Goal: Information Seeking & Learning: Learn about a topic

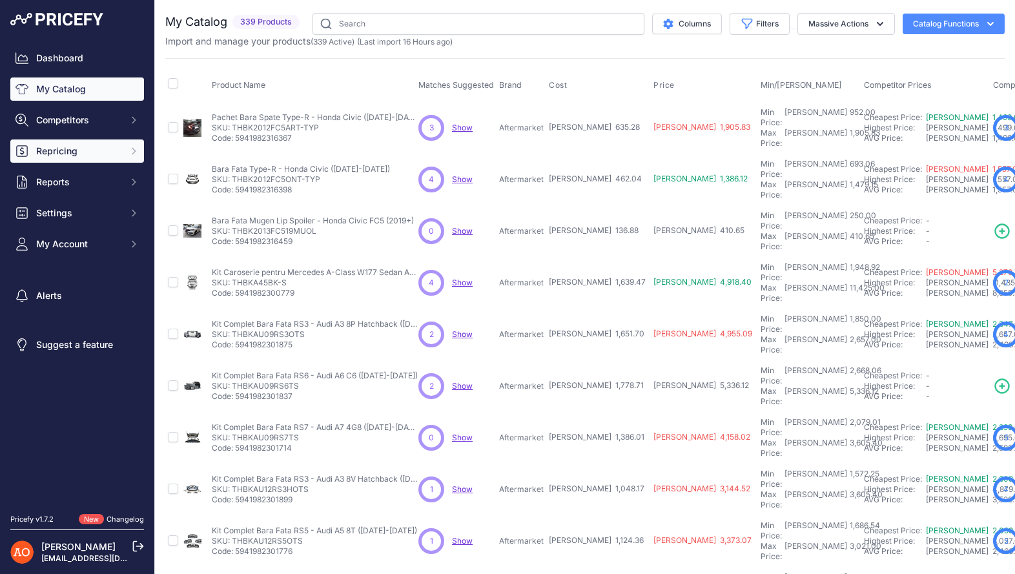
click at [91, 143] on button "Repricing" at bounding box center [77, 151] width 134 height 23
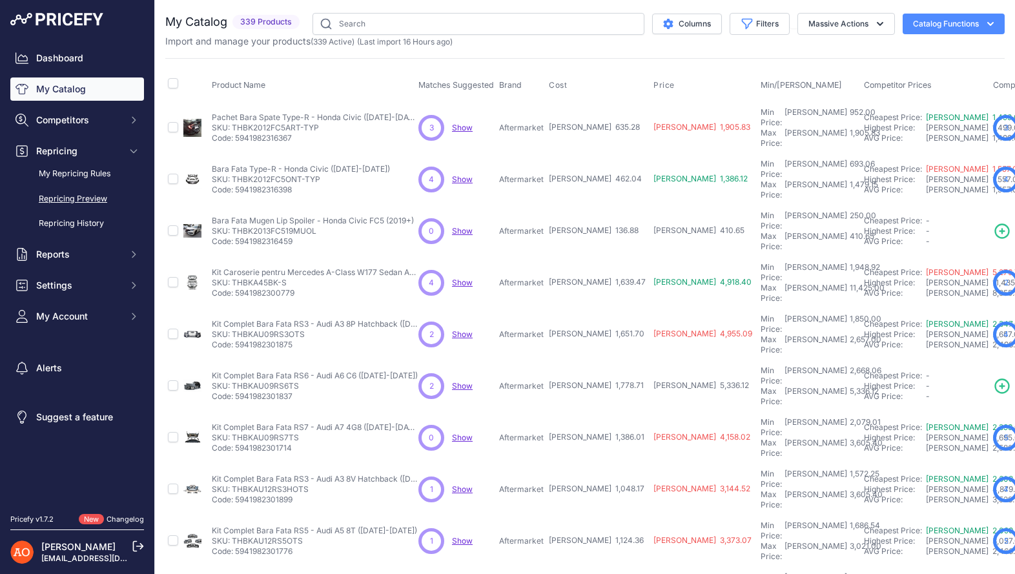
click at [92, 192] on link "Repricing Preview" at bounding box center [77, 199] width 134 height 23
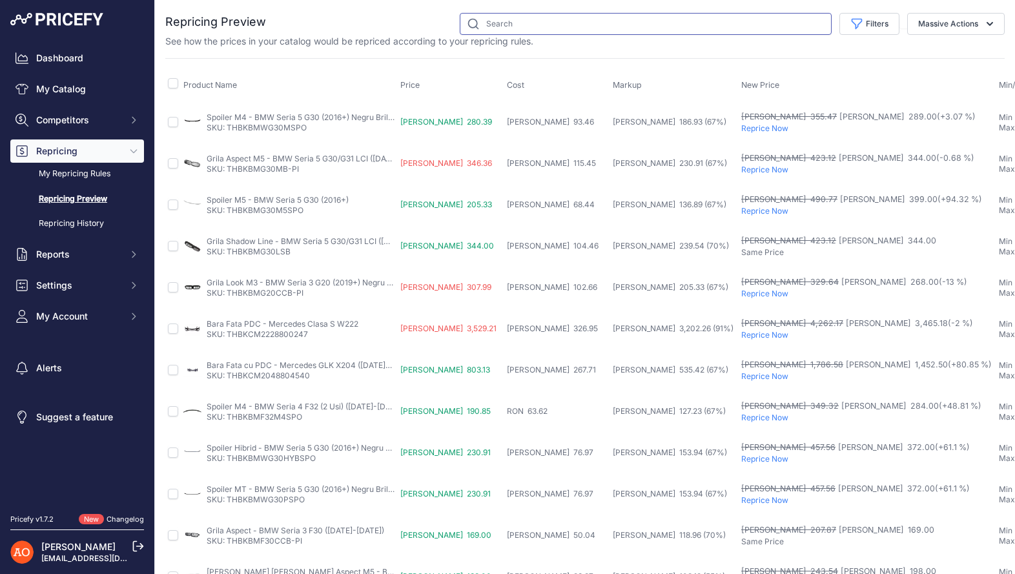
click at [604, 28] on input "text" at bounding box center [646, 24] width 372 height 22
click at [422, 34] on div "Filters Rule Name Select an option Reprice 1 cent below my cheapest competito S…" at bounding box center [635, 24] width 739 height 22
click at [515, 17] on input "text" at bounding box center [646, 24] width 372 height 22
type input "b"
type input "g30"
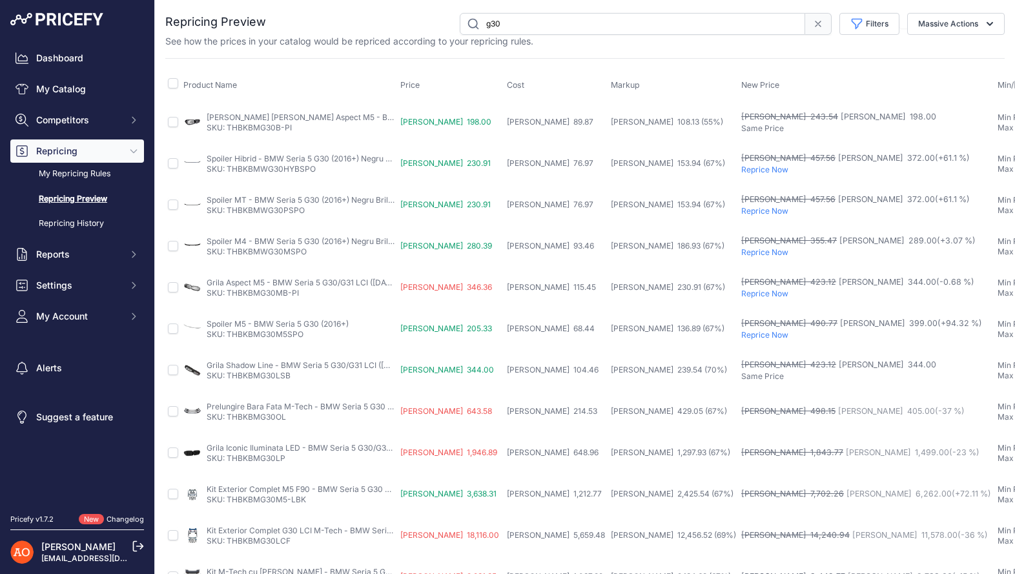
click at [533, 23] on input "g30" at bounding box center [633, 24] width 346 height 22
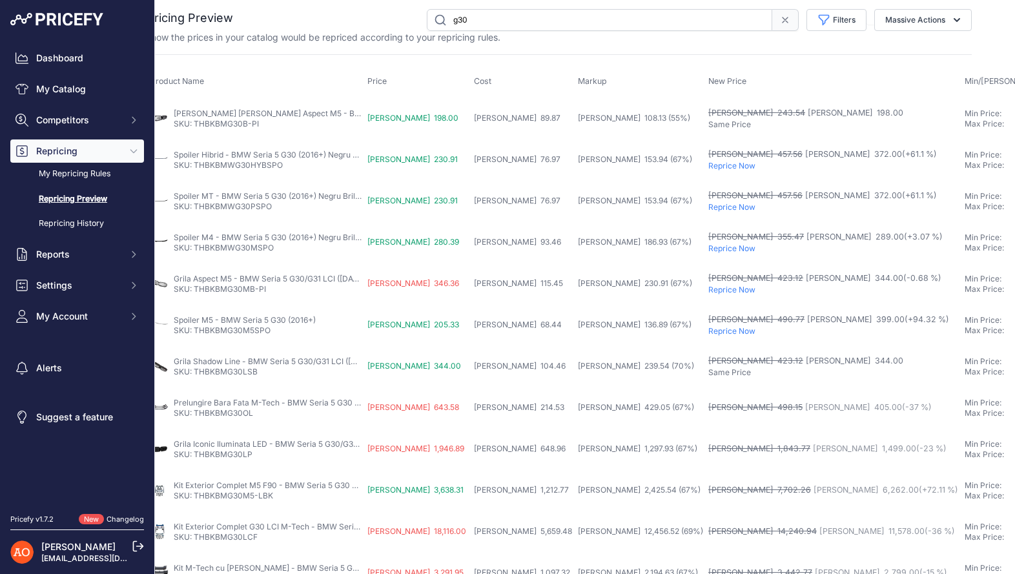
scroll to position [4, 0]
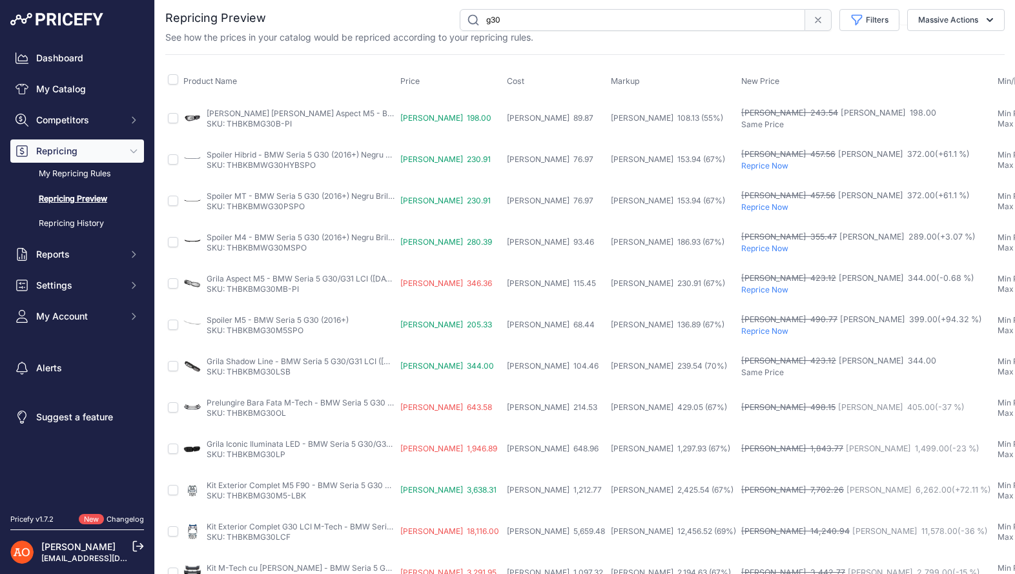
click at [707, 56] on div "Product Name Price Cost Markup New Price Min/Max Price" at bounding box center [585, 489] width 840 height 871
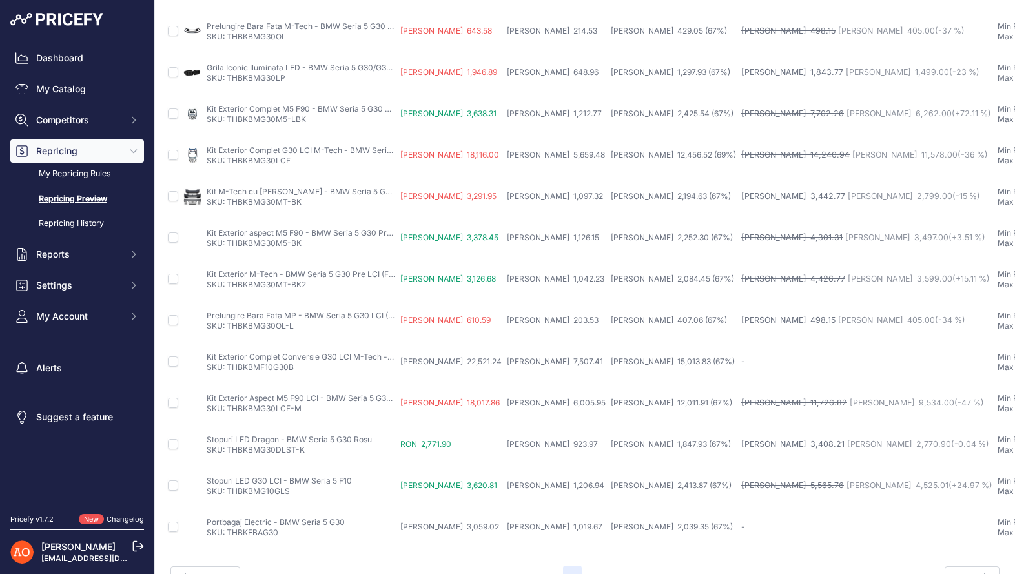
scroll to position [381, 0]
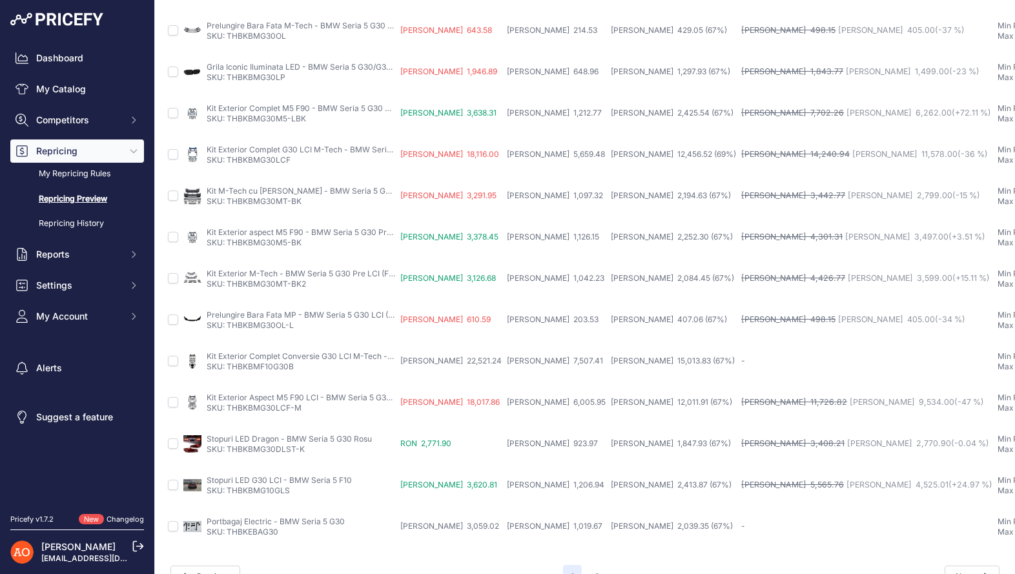
scroll to position [408, 0]
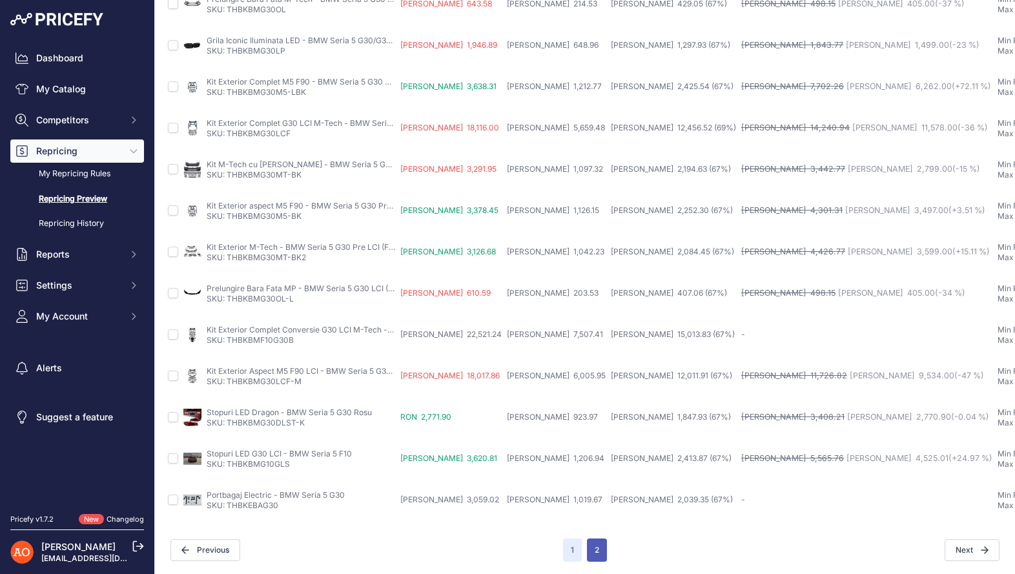
click at [592, 548] on button "2" at bounding box center [597, 550] width 20 height 23
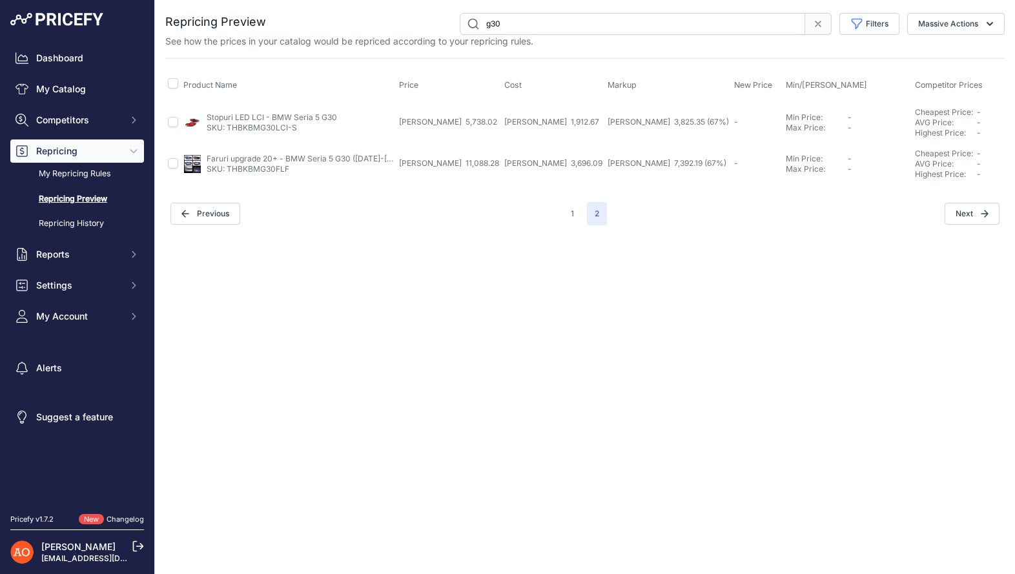
click at [936, 335] on div "Close You are not connected to the internet." at bounding box center [585, 287] width 860 height 574
click at [63, 173] on link "My Repricing Rules" at bounding box center [77, 174] width 134 height 23
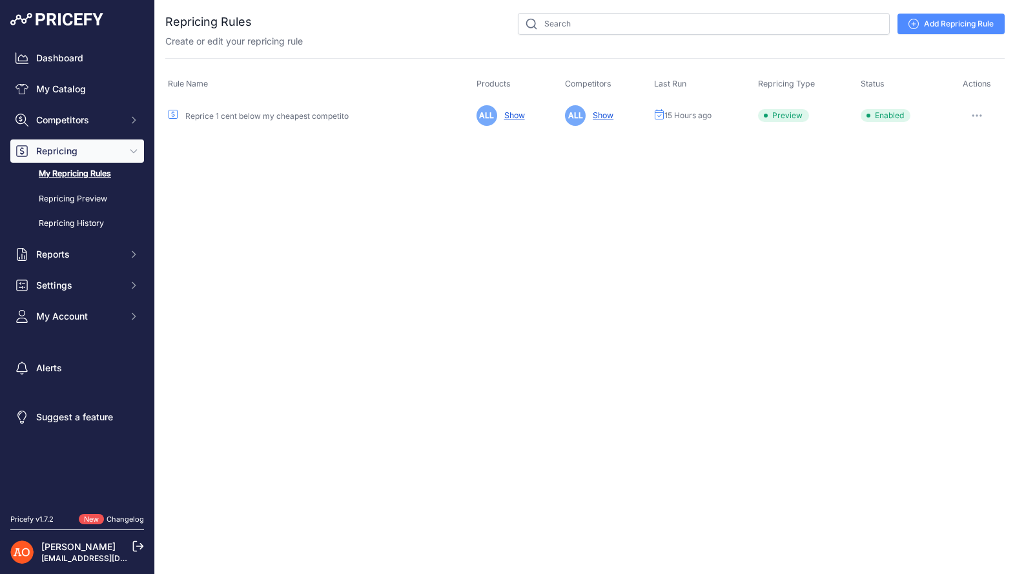
click at [978, 113] on button "button" at bounding box center [977, 116] width 26 height 18
click at [972, 163] on button "Run Preview" at bounding box center [961, 163] width 83 height 21
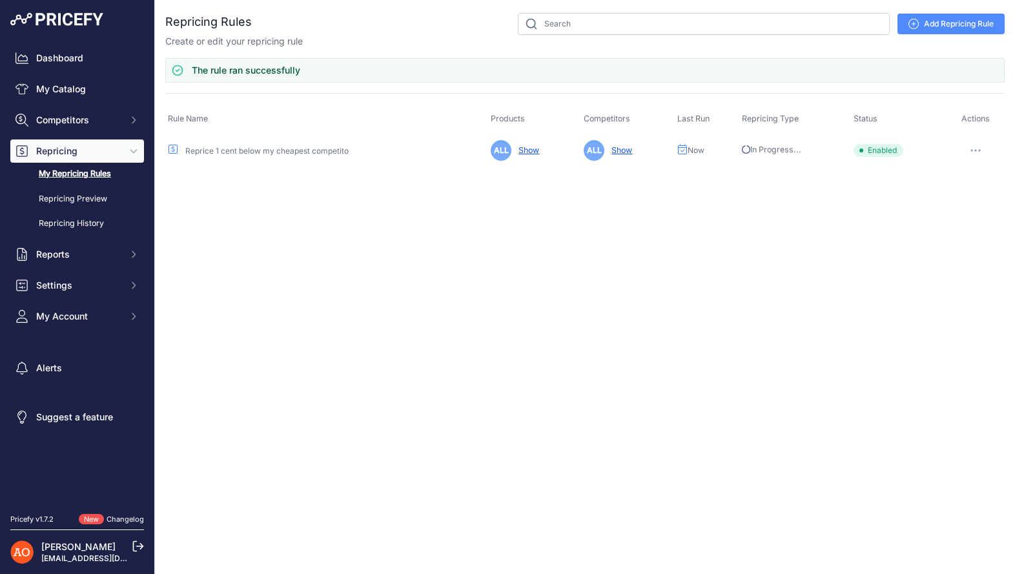
click at [984, 149] on button "button" at bounding box center [976, 150] width 26 height 18
click at [597, 292] on div "Close You are not connected to the internet." at bounding box center [585, 287] width 860 height 574
click at [105, 202] on link "Repricing Preview" at bounding box center [77, 199] width 134 height 23
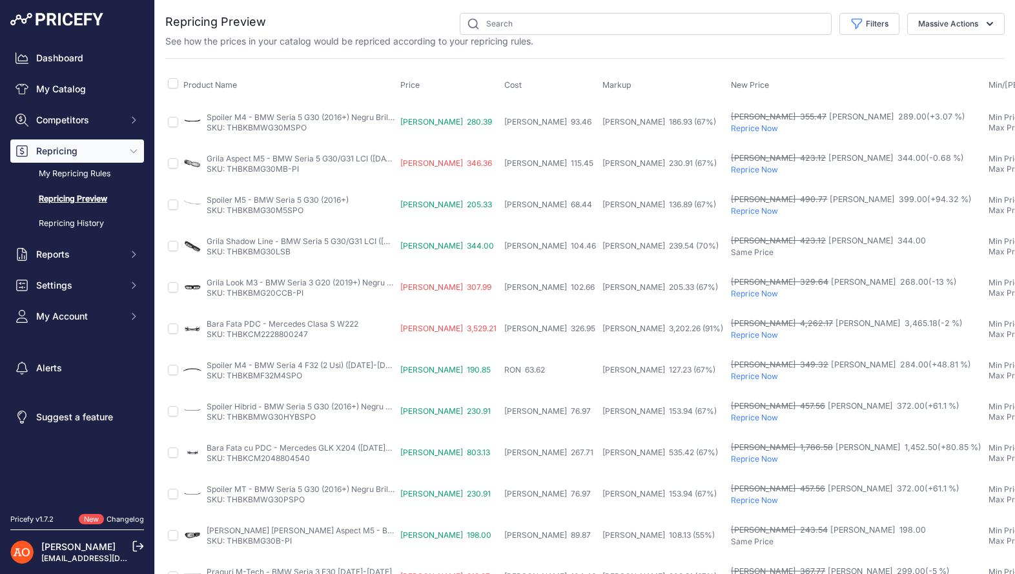
scroll to position [408, 0]
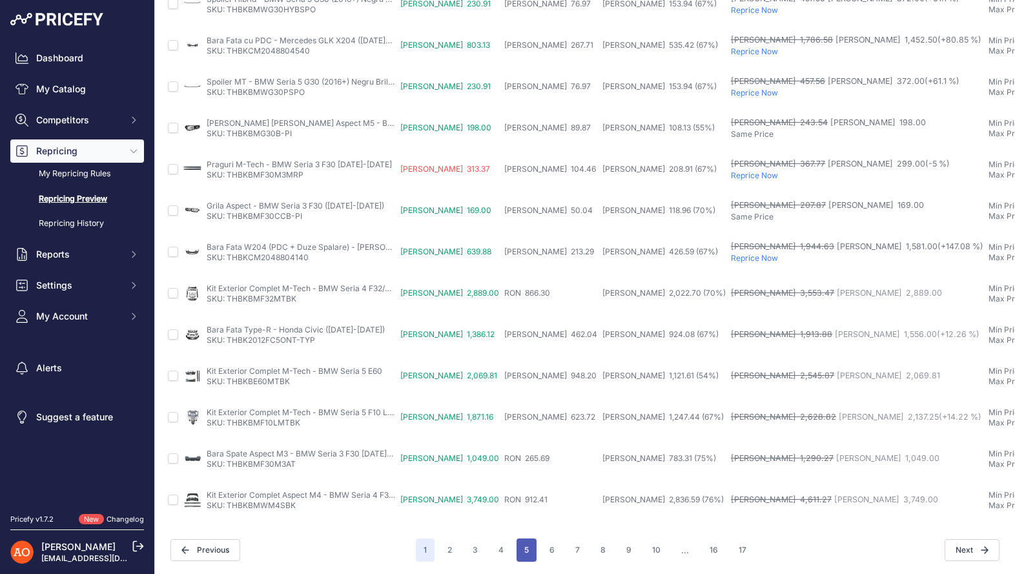
click at [531, 550] on button "5" at bounding box center [527, 550] width 20 height 23
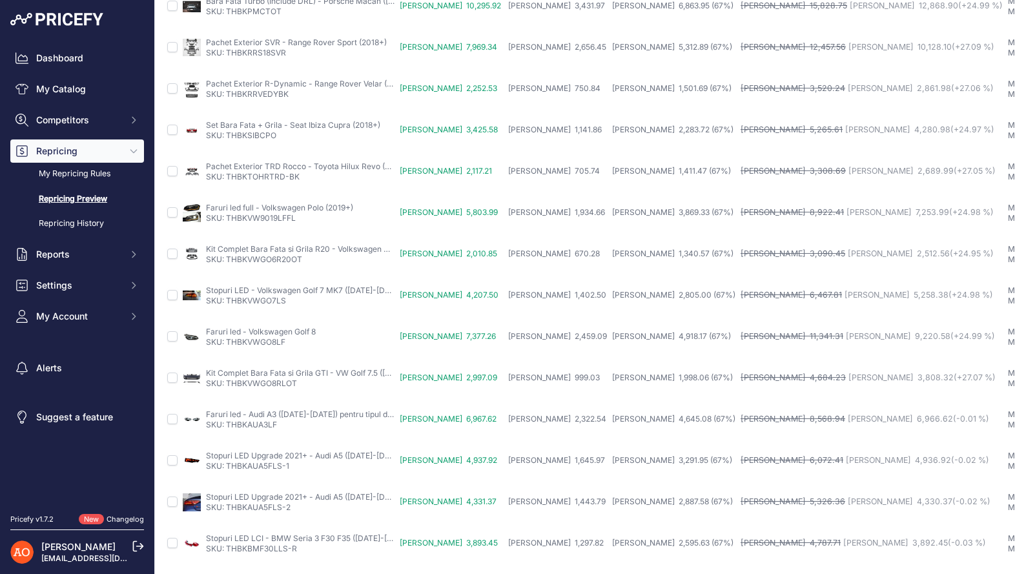
scroll to position [408, 1]
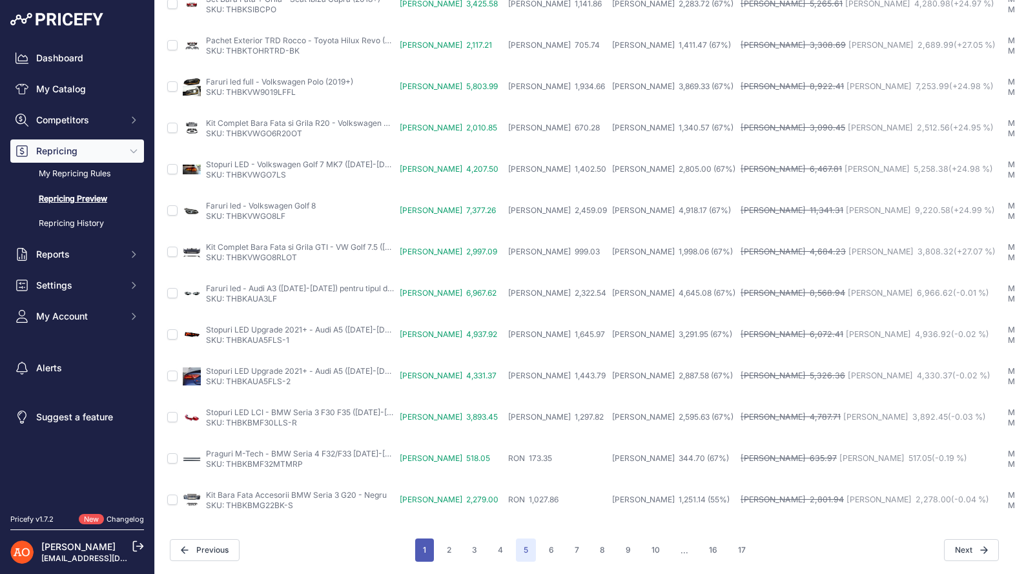
click at [424, 546] on button "1" at bounding box center [424, 550] width 19 height 23
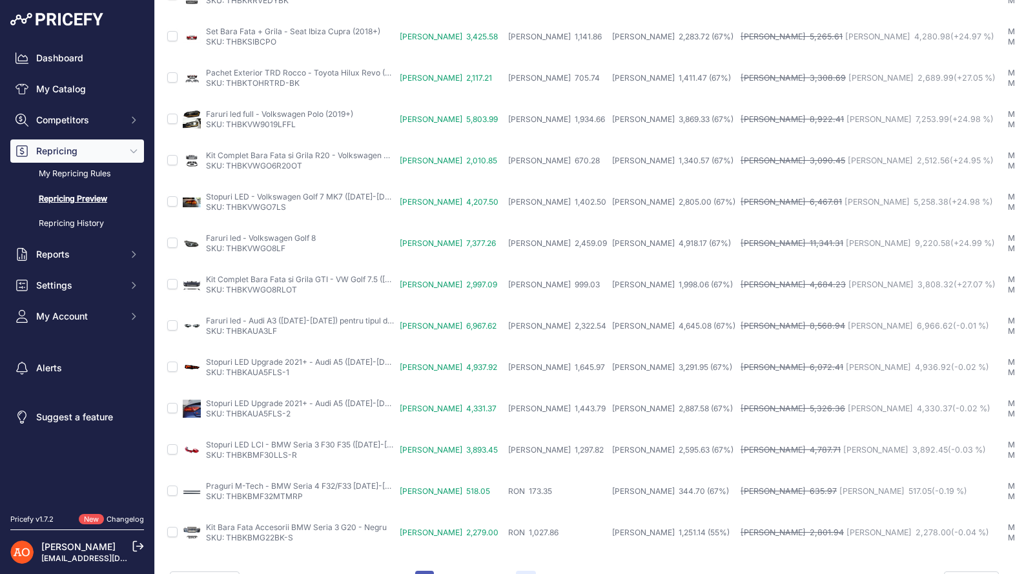
scroll to position [440, 1]
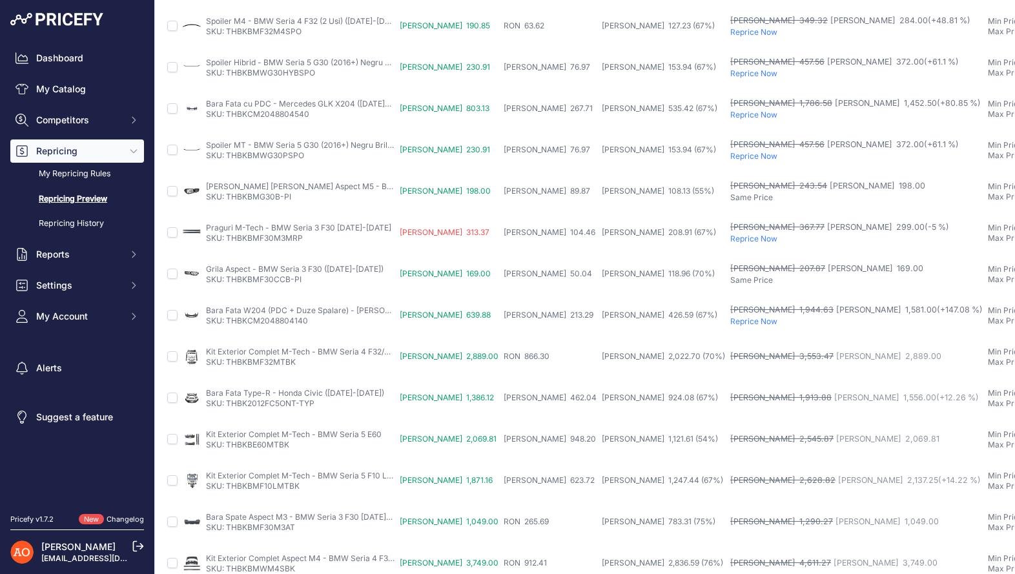
scroll to position [408, 1]
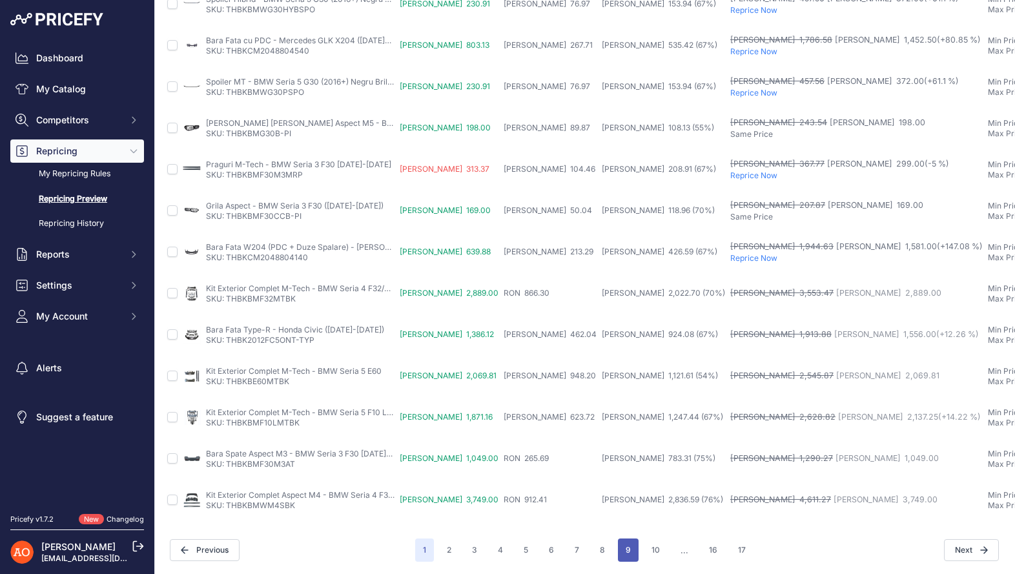
click at [628, 545] on button "9" at bounding box center [628, 550] width 21 height 23
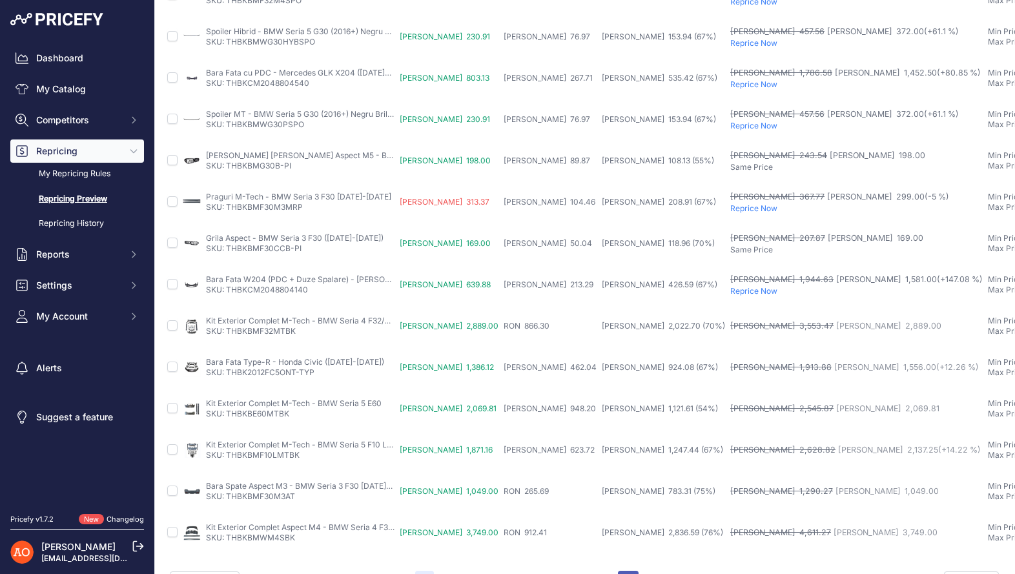
scroll to position [440, 1]
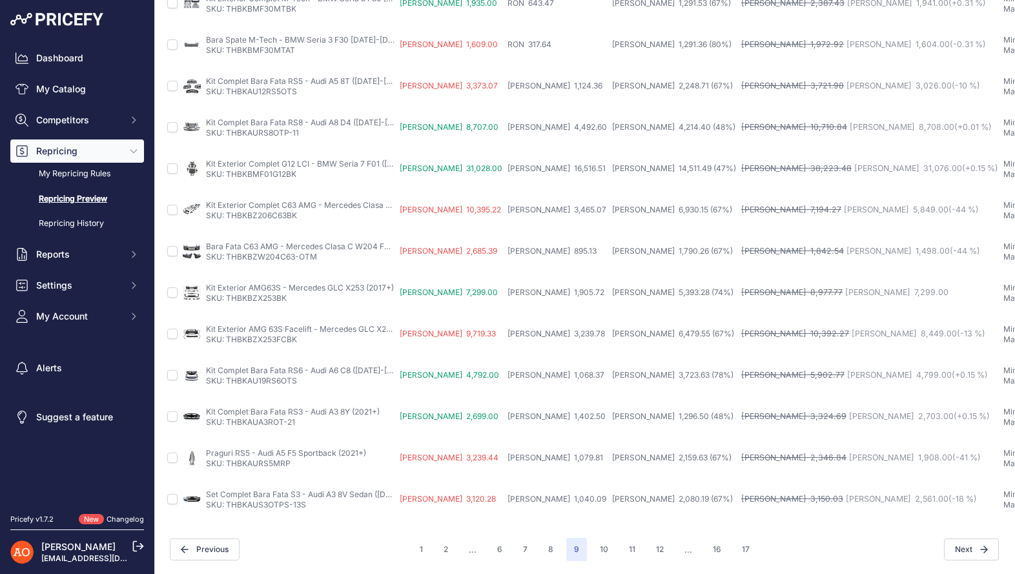
scroll to position [408, 1]
click at [659, 548] on button "12" at bounding box center [659, 550] width 23 height 23
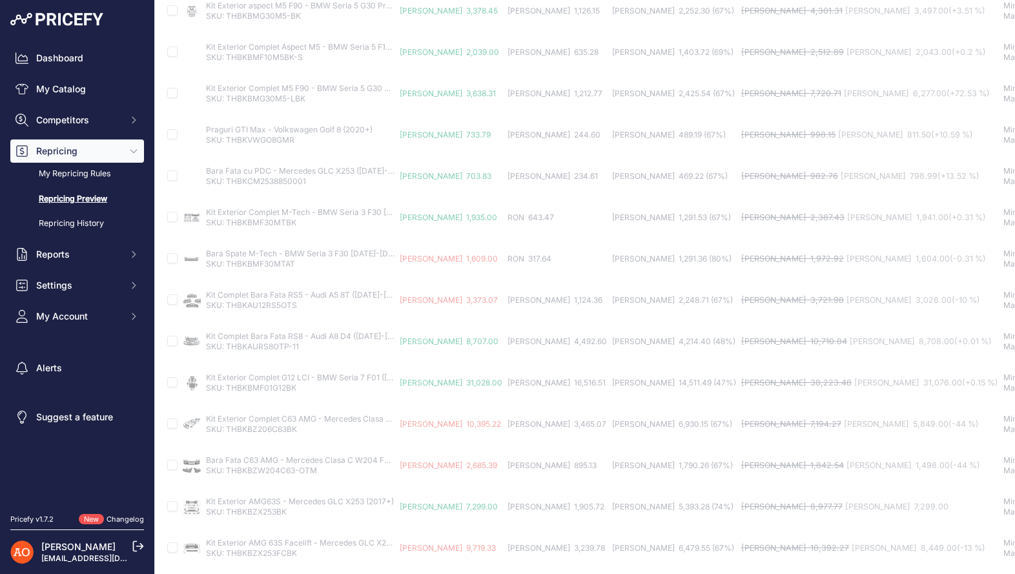
scroll to position [0, 1]
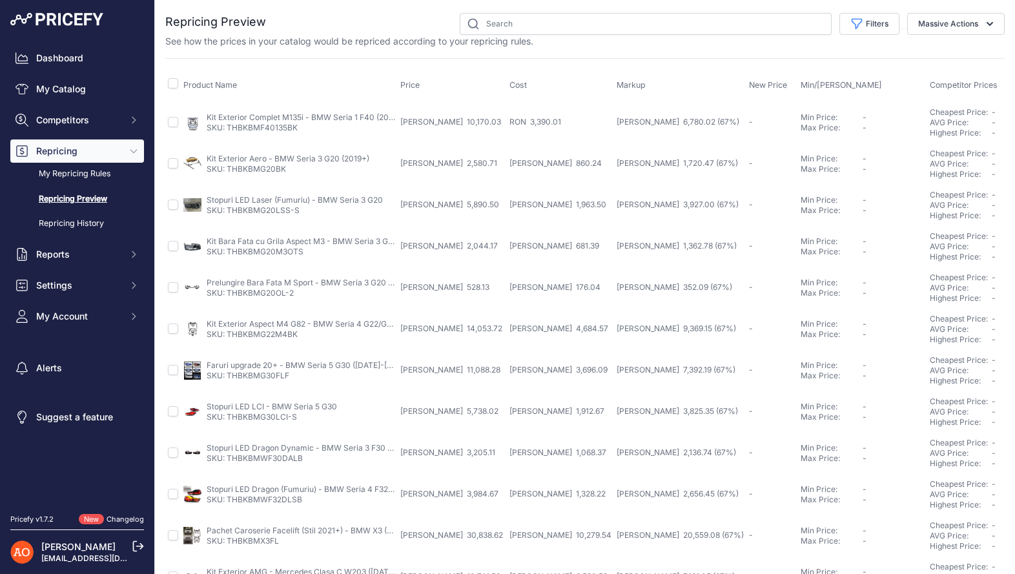
click at [319, 115] on link "Kit Exterior Complet M135i - BMW Seria 1 F40 (2019+)" at bounding box center [306, 117] width 198 height 10
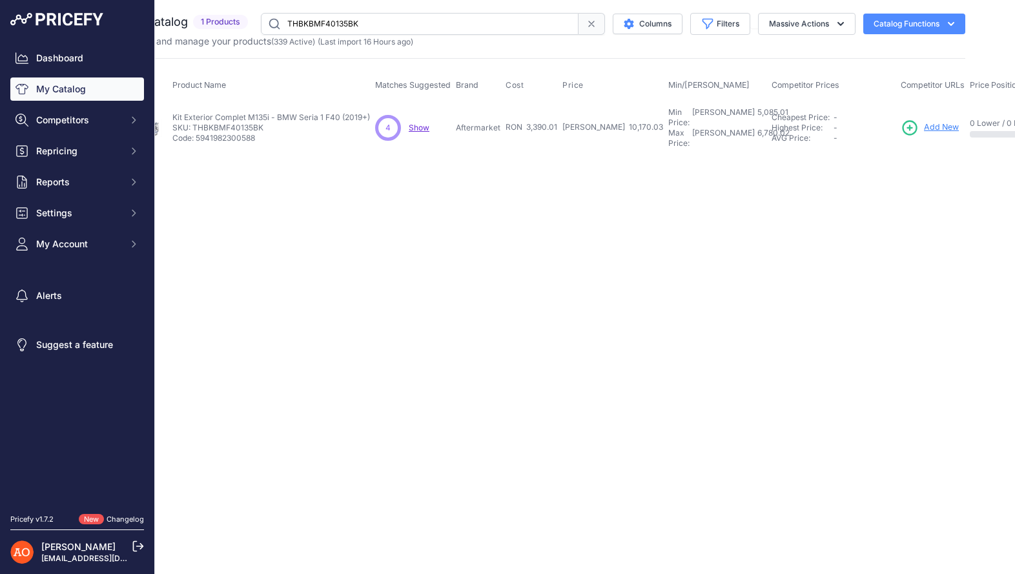
scroll to position [0, 212]
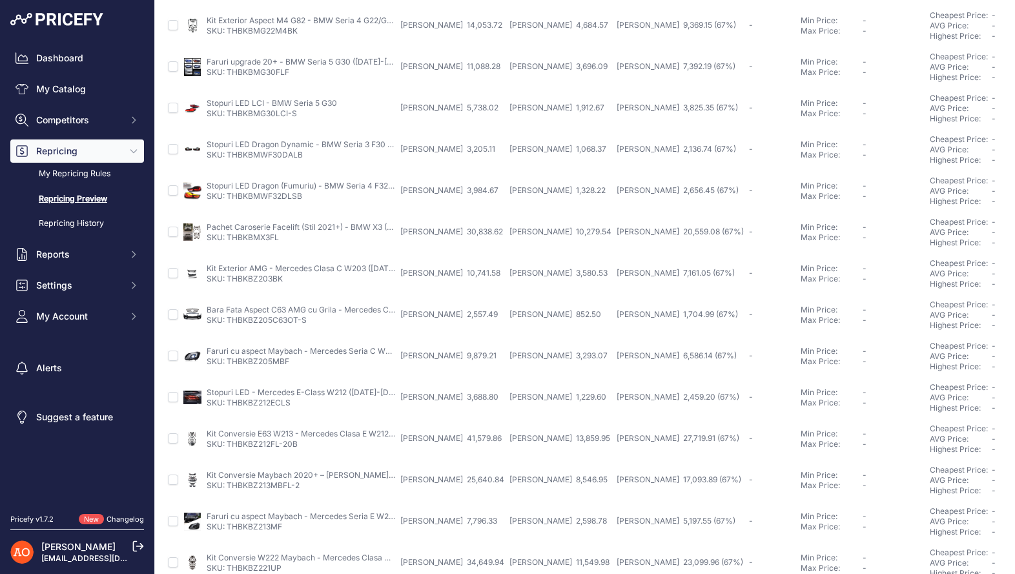
scroll to position [408, 0]
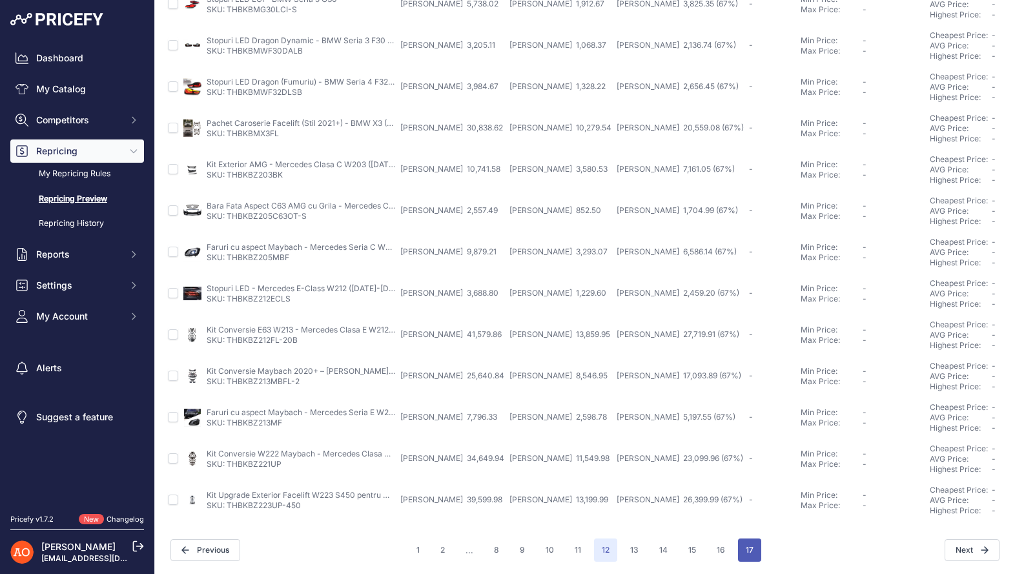
click at [758, 548] on button "17" at bounding box center [749, 550] width 23 height 23
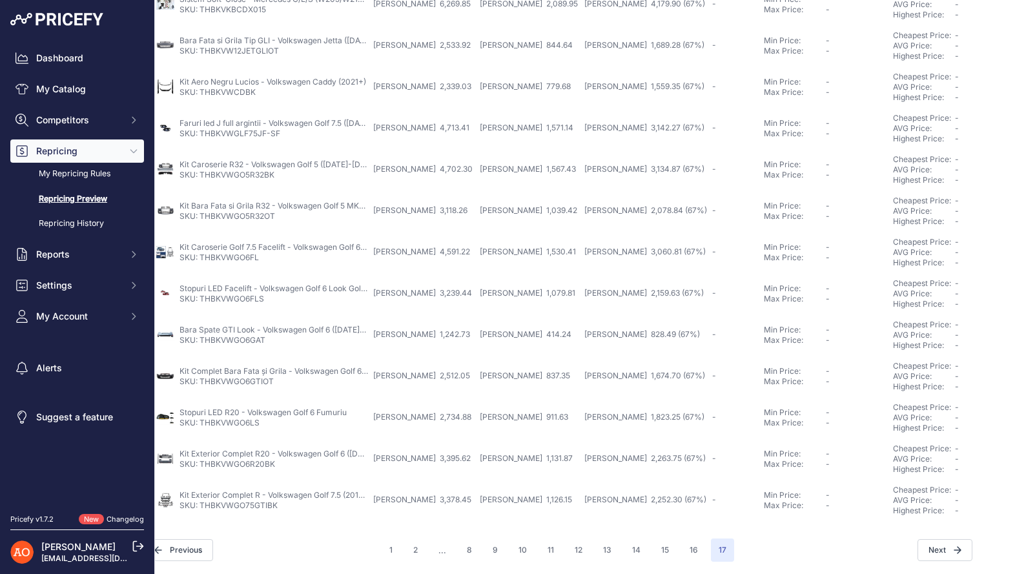
scroll to position [366, 70]
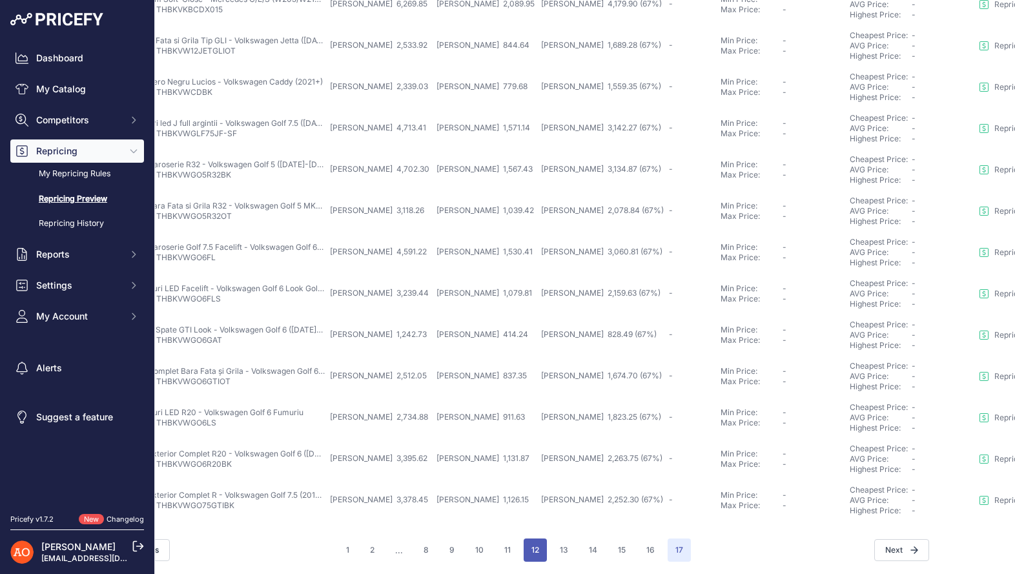
click at [545, 546] on button "12" at bounding box center [535, 550] width 23 height 23
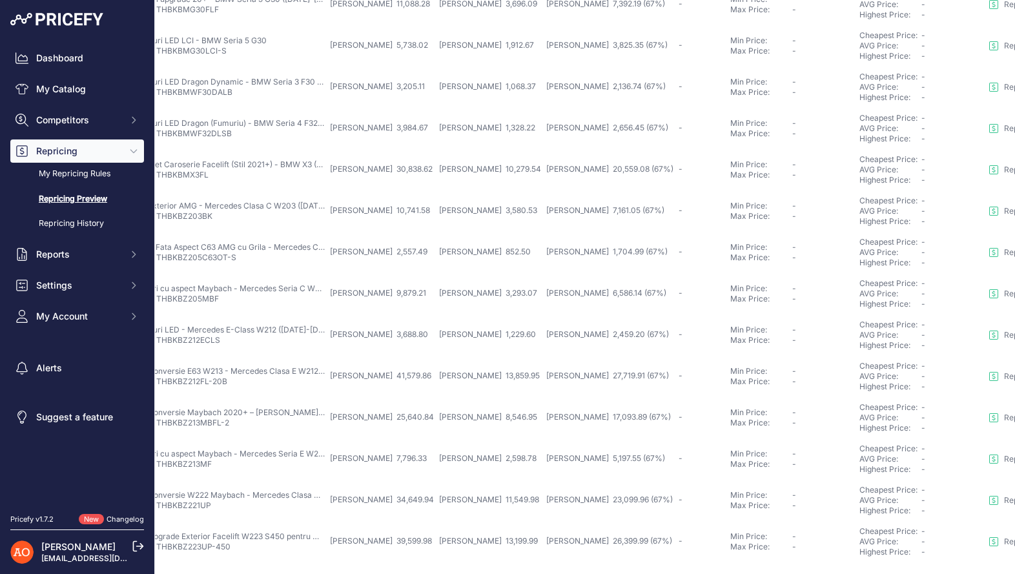
scroll to position [408, 70]
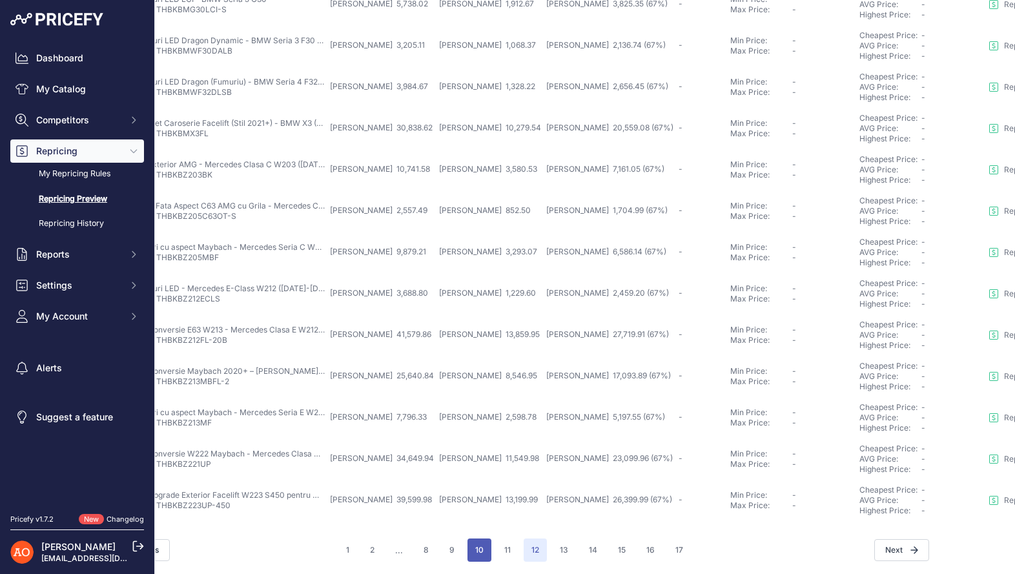
click at [470, 552] on button "10" at bounding box center [480, 550] width 24 height 23
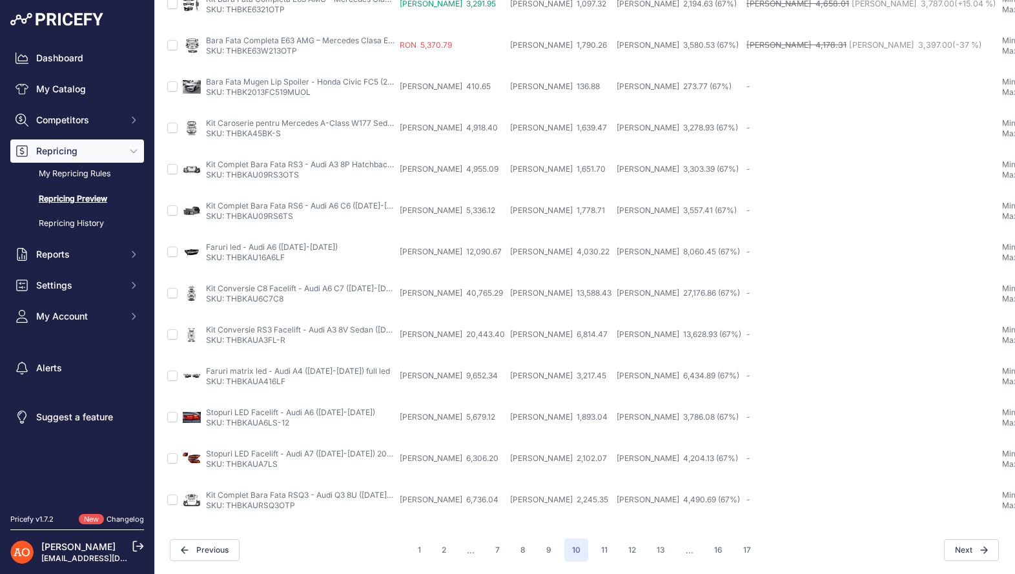
scroll to position [408, 0]
click at [501, 554] on button "7" at bounding box center [498, 550] width 20 height 23
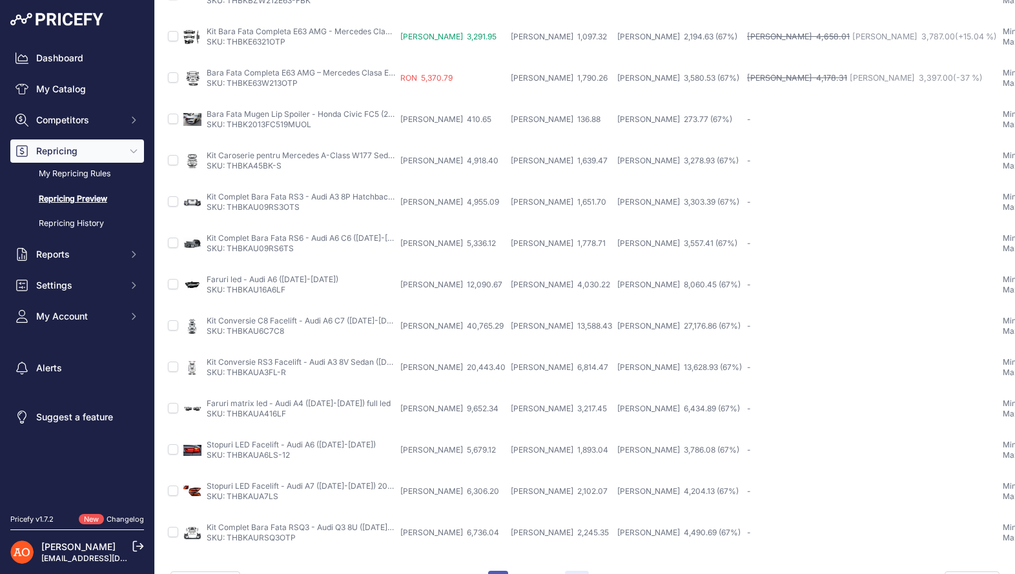
scroll to position [440, 0]
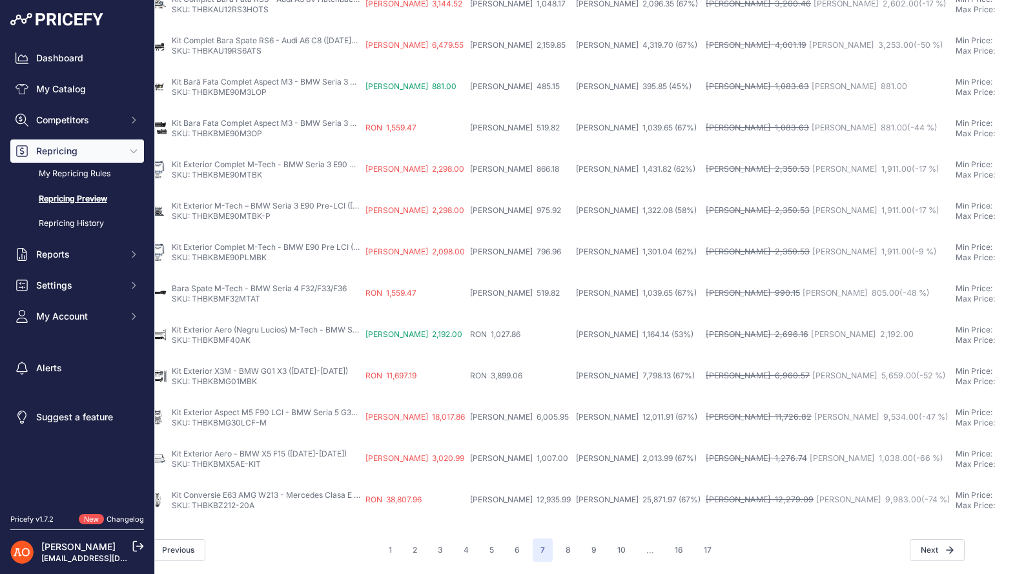
scroll to position [408, 0]
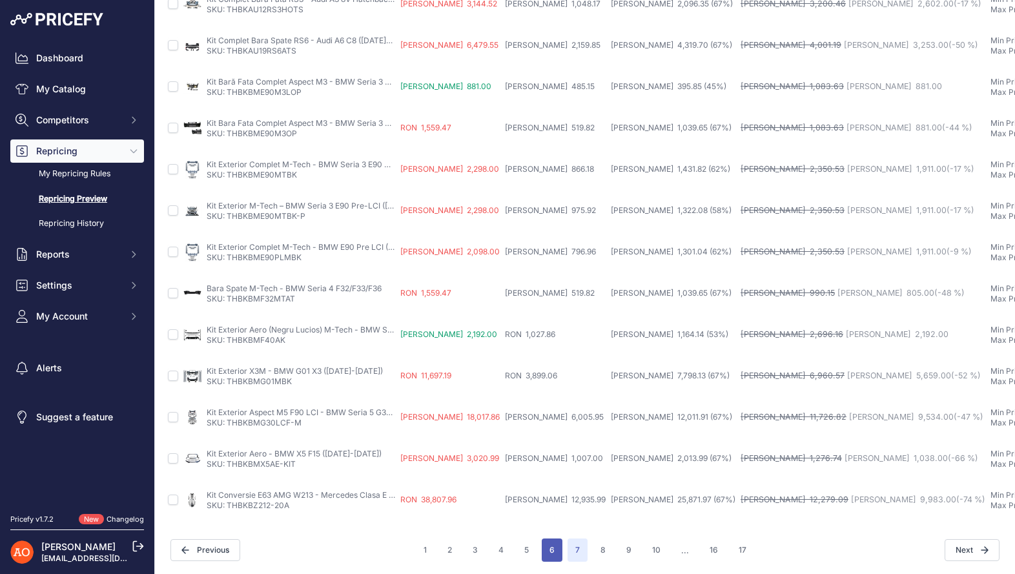
click at [554, 548] on button "6" at bounding box center [552, 550] width 21 height 23
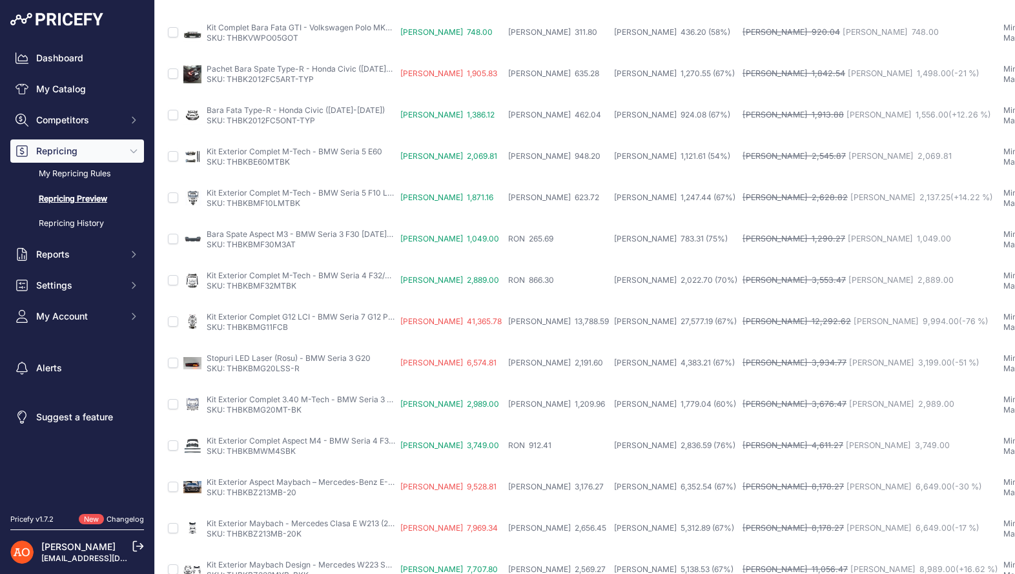
scroll to position [408, 0]
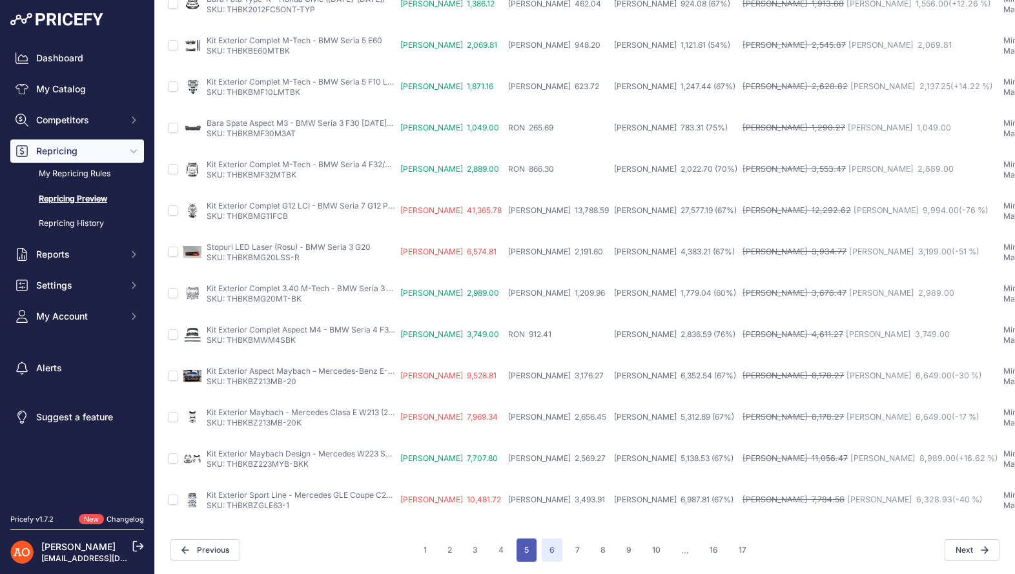
click at [525, 547] on button "5" at bounding box center [527, 550] width 20 height 23
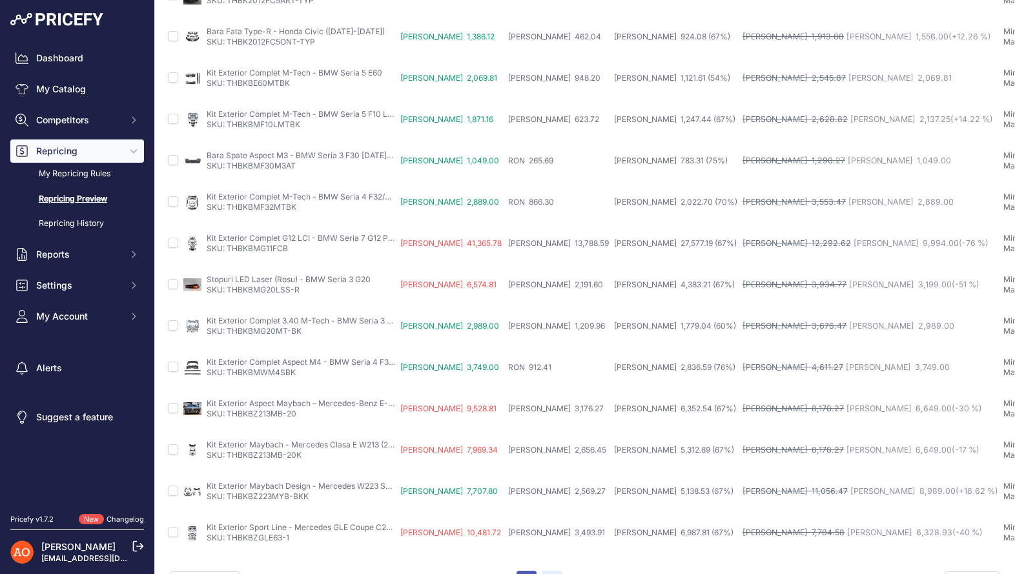
scroll to position [440, 0]
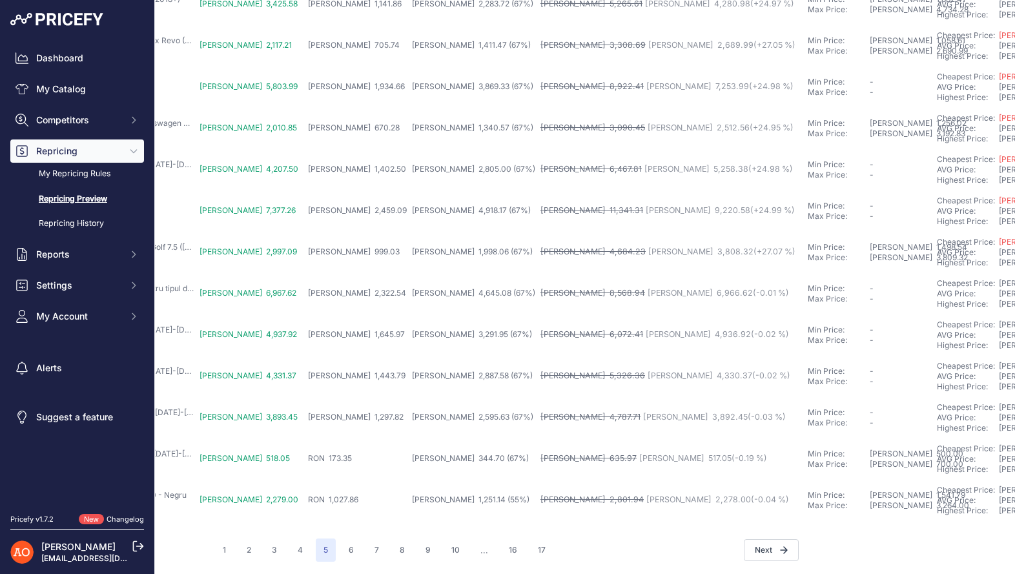
scroll to position [408, 190]
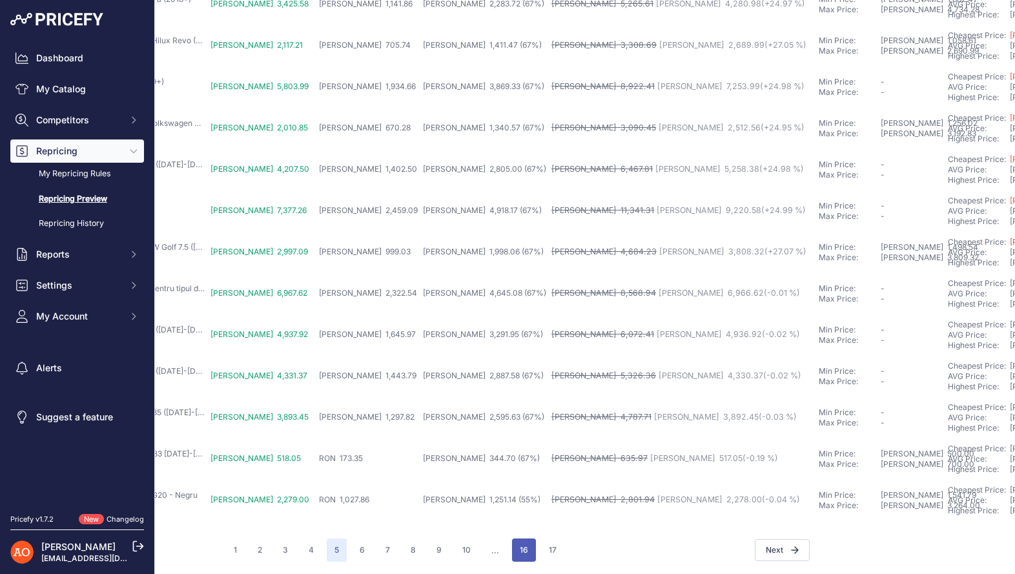
click at [524, 546] on button "16" at bounding box center [524, 550] width 24 height 23
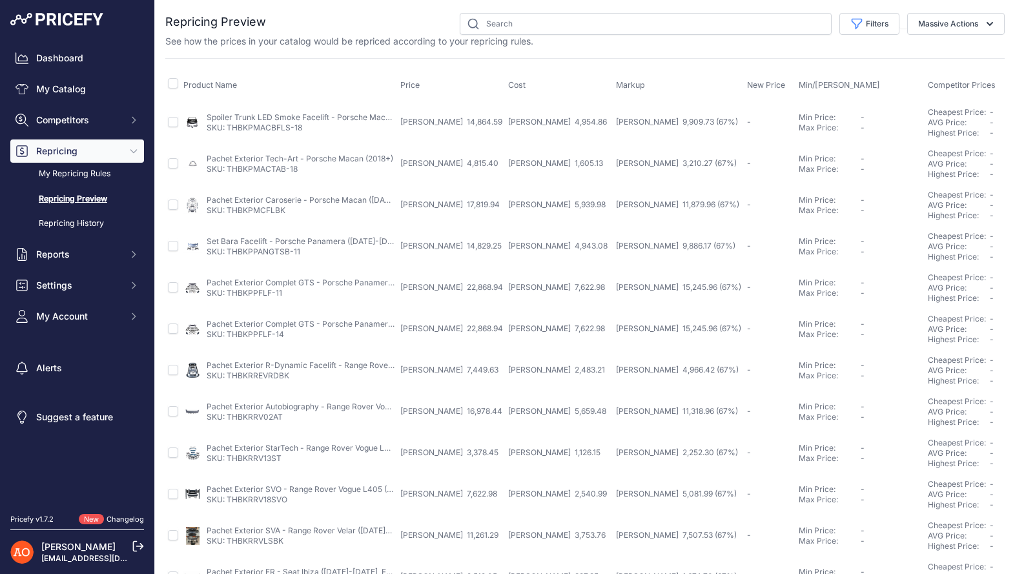
scroll to position [408, 0]
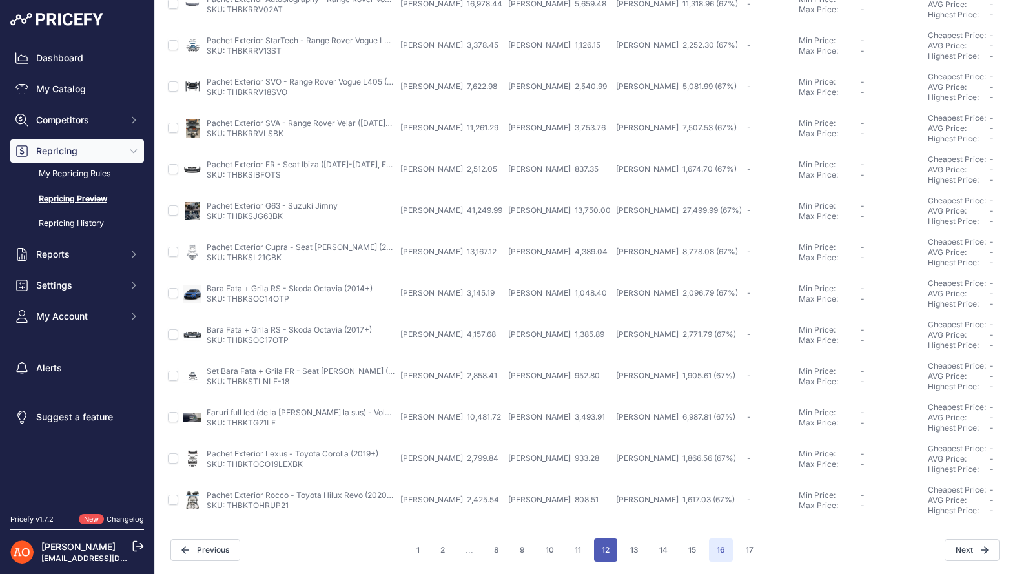
click at [601, 554] on button "12" at bounding box center [605, 550] width 23 height 23
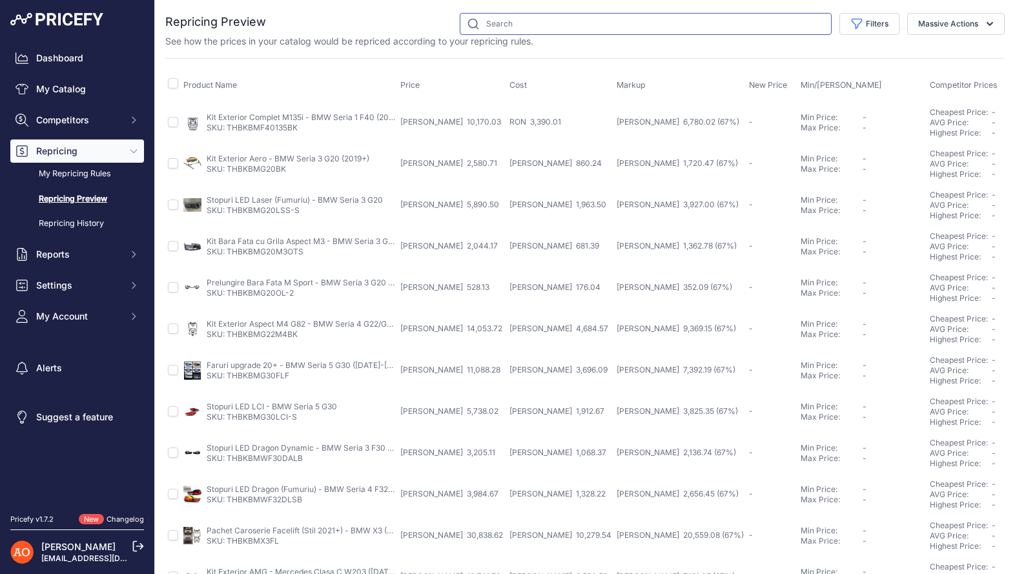
click at [561, 25] on input "text" at bounding box center [646, 24] width 372 height 22
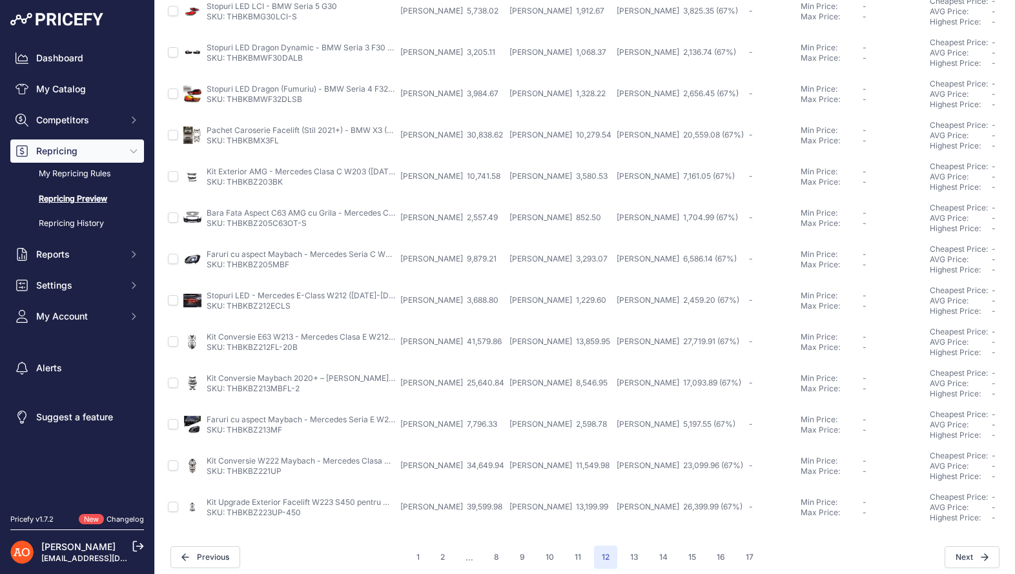
scroll to position [408, 0]
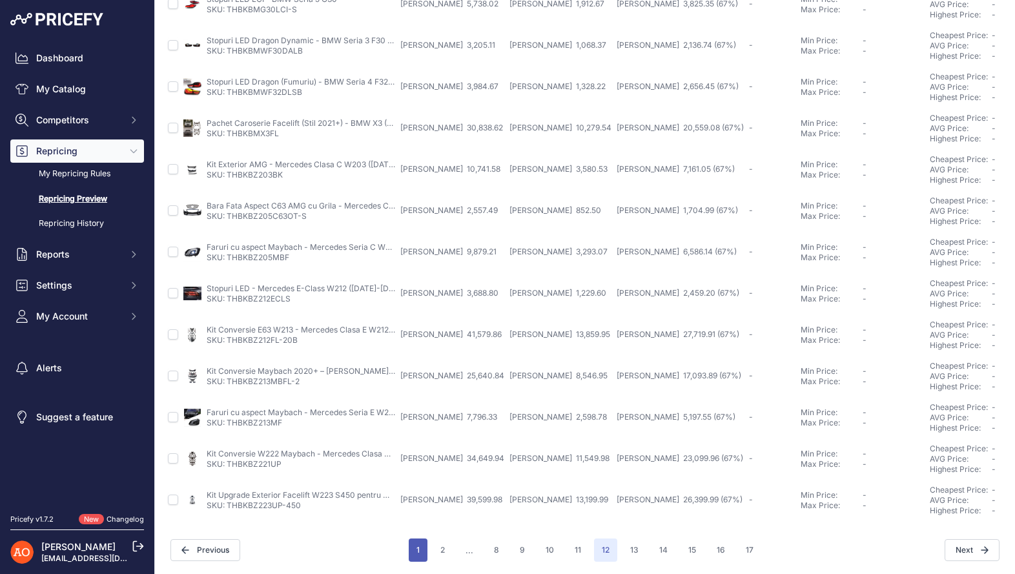
click at [420, 549] on button "1" at bounding box center [418, 550] width 19 height 23
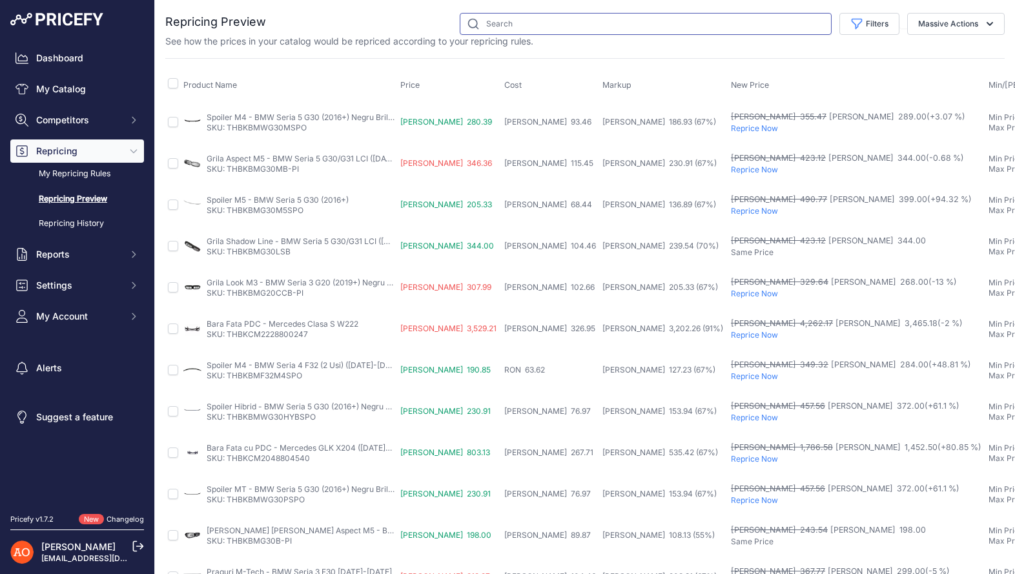
click at [521, 24] on input "text" at bounding box center [646, 24] width 372 height 22
click at [52, 98] on link "My Catalog" at bounding box center [77, 89] width 134 height 23
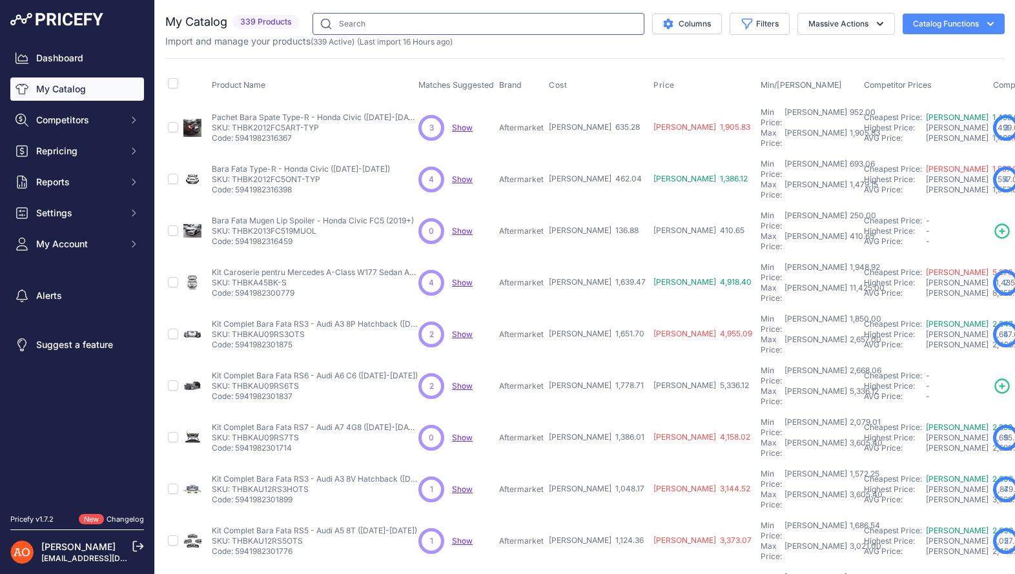
click at [450, 20] on input "text" at bounding box center [479, 24] width 332 height 22
paste input "THBKBMG30LCF"
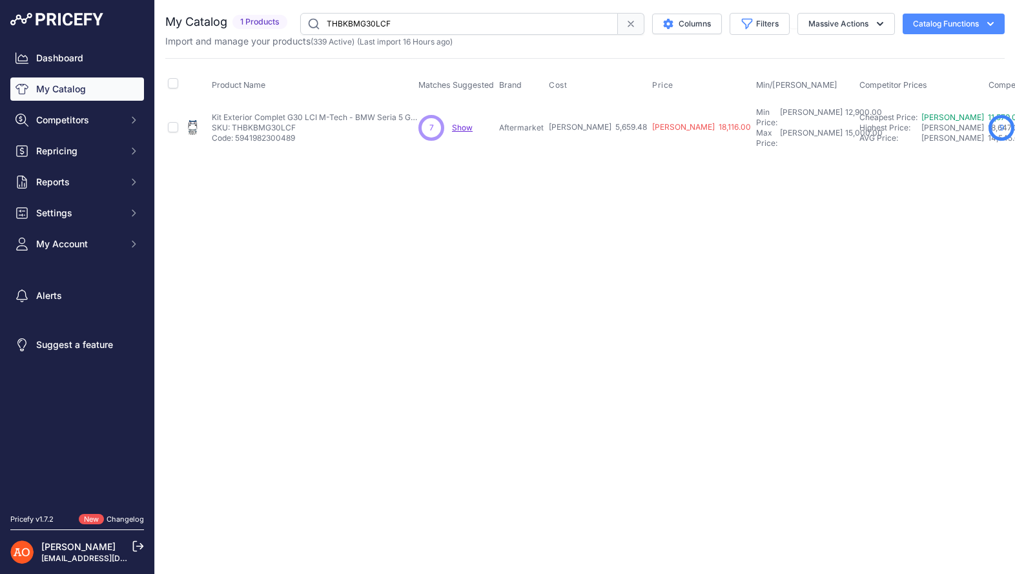
drag, startPoint x: 407, startPoint y: 26, endPoint x: 261, endPoint y: 12, distance: 146.7
click at [261, 12] on div "You are not connected to the internet. My Catalog" at bounding box center [585, 83] width 840 height 167
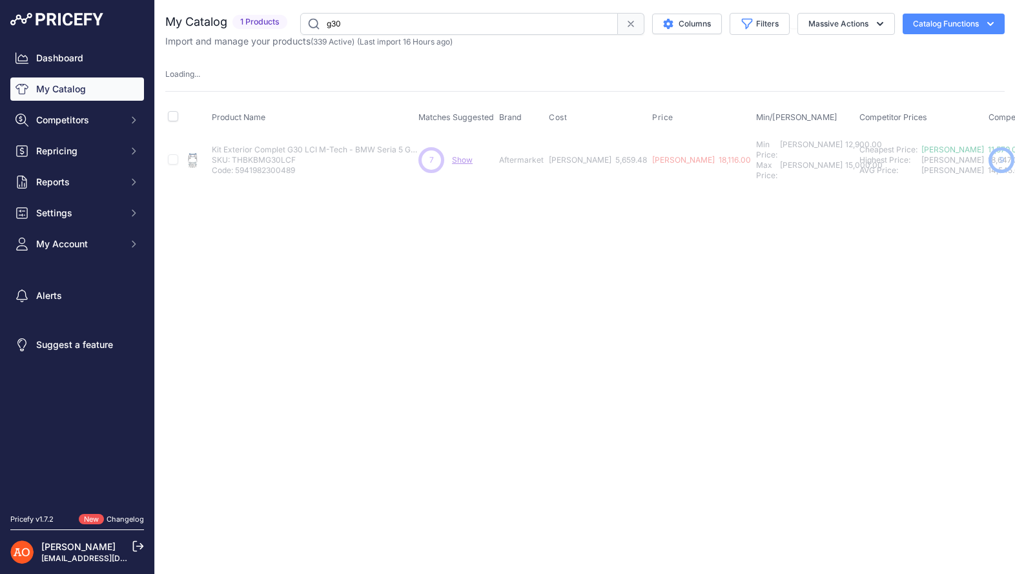
drag, startPoint x: 349, startPoint y: 28, endPoint x: 264, endPoint y: 10, distance: 87.2
click at [264, 10] on div "You are not connected to the internet. My Catalog" at bounding box center [585, 99] width 840 height 199
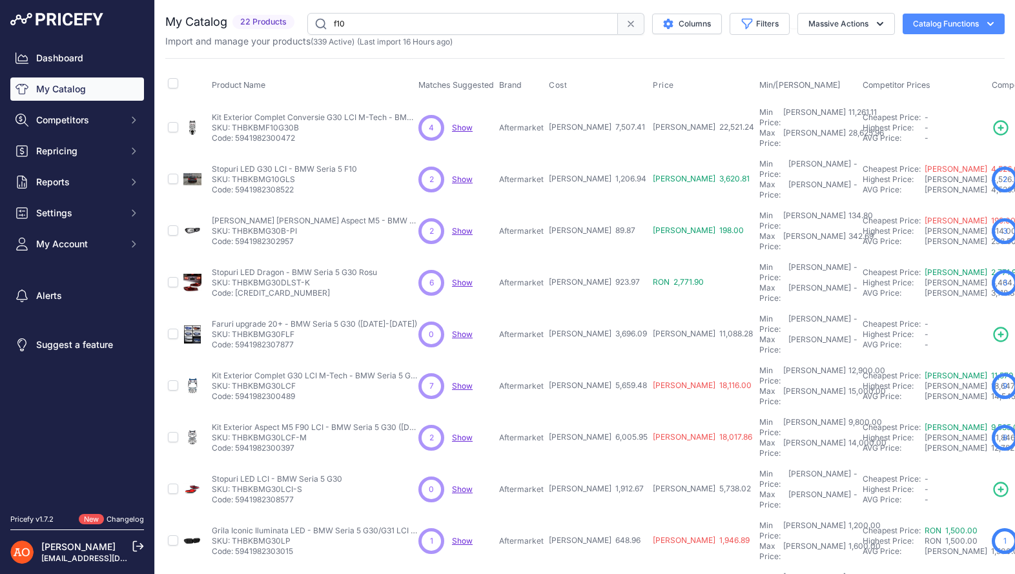
type input "f10"
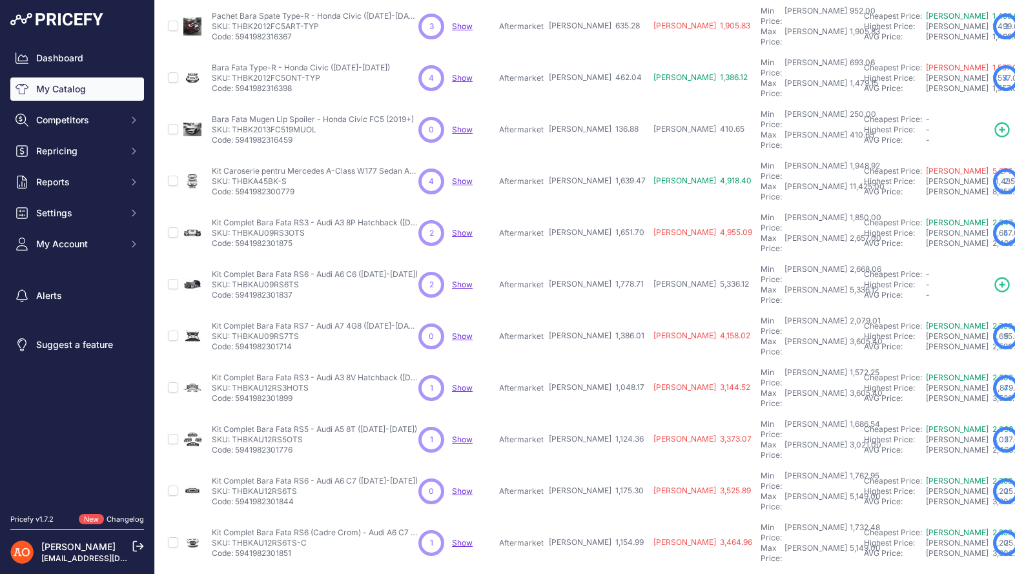
scroll to position [201, 0]
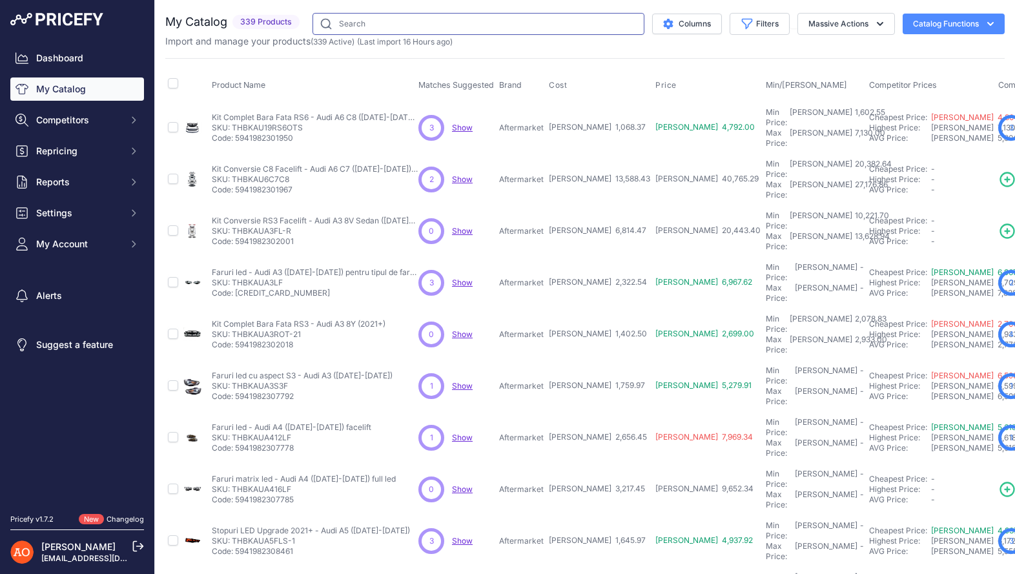
click at [377, 22] on input "text" at bounding box center [479, 24] width 332 height 22
type input "f40"
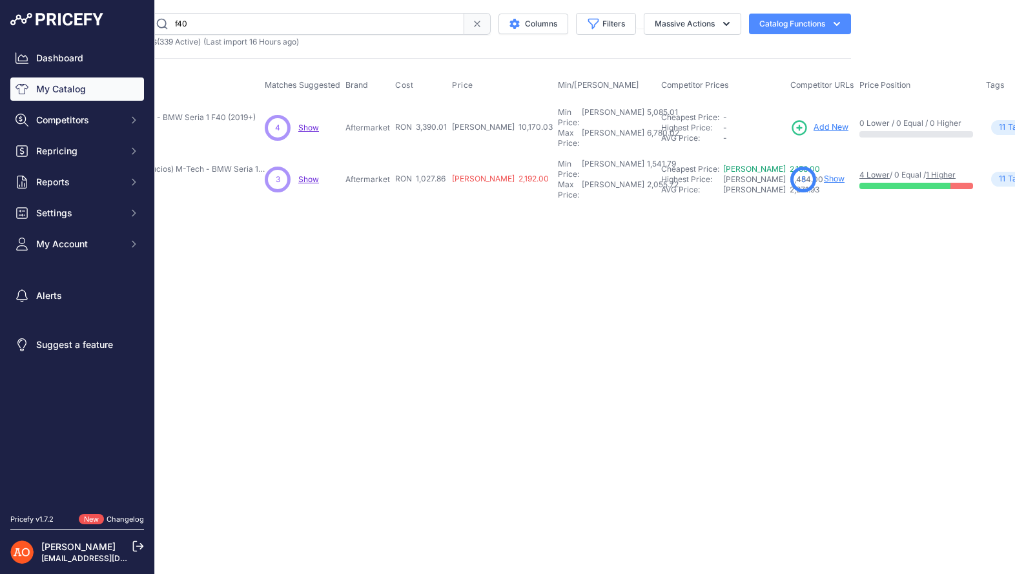
scroll to position [0, 152]
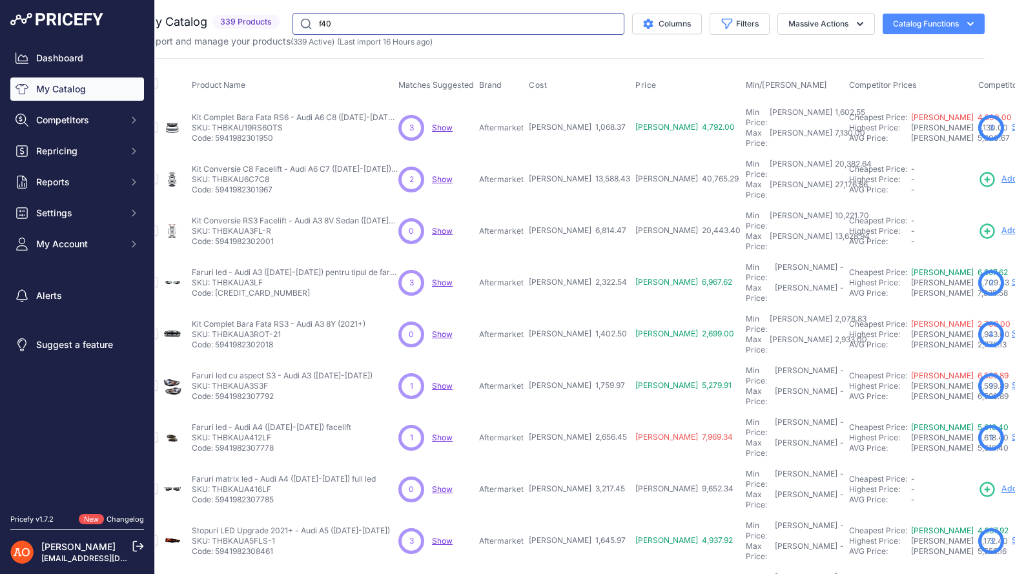
scroll to position [201, 20]
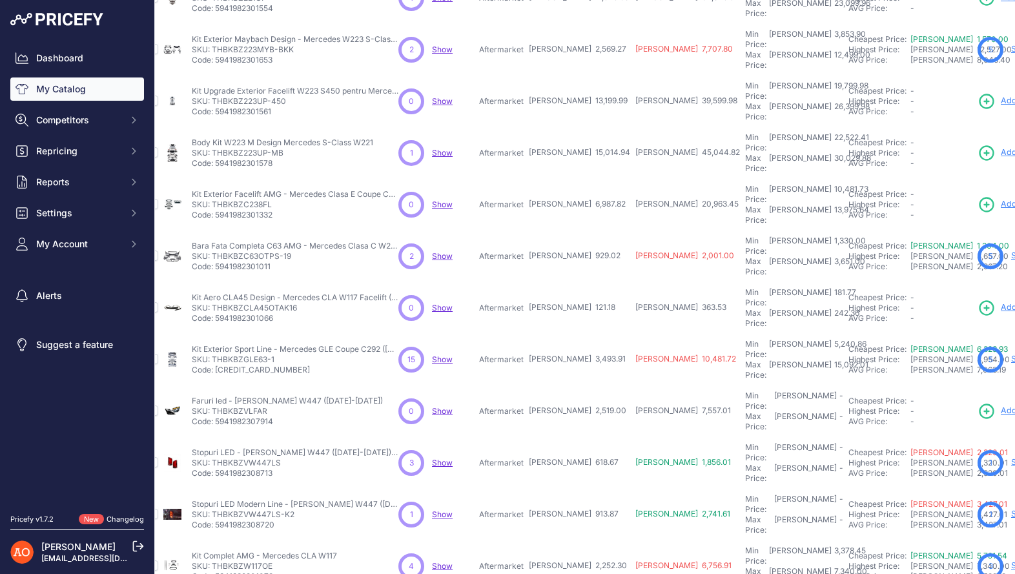
scroll to position [201, 18]
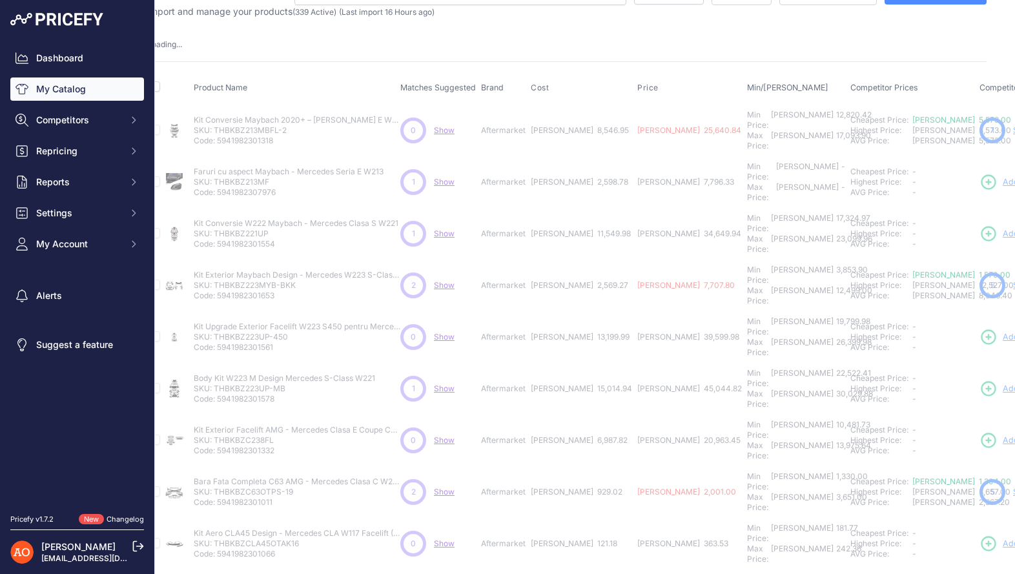
scroll to position [0, 18]
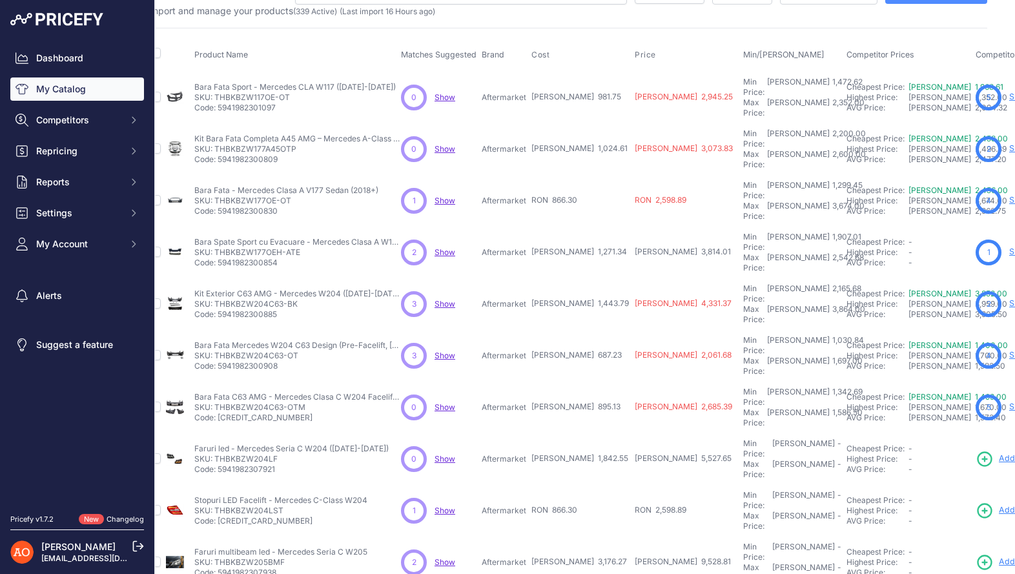
scroll to position [0, 17]
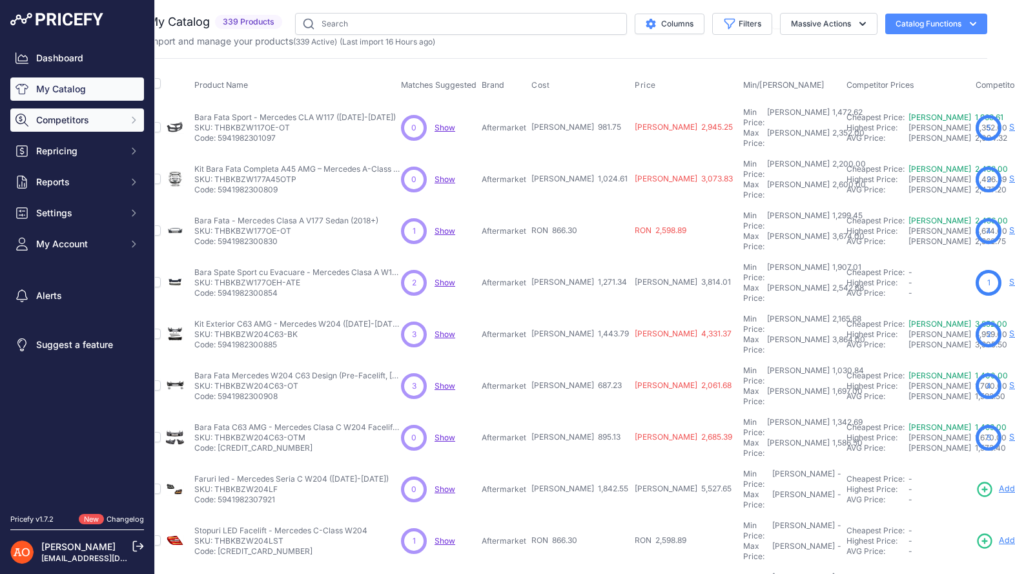
click at [92, 117] on span "Competitors" at bounding box center [78, 120] width 85 height 13
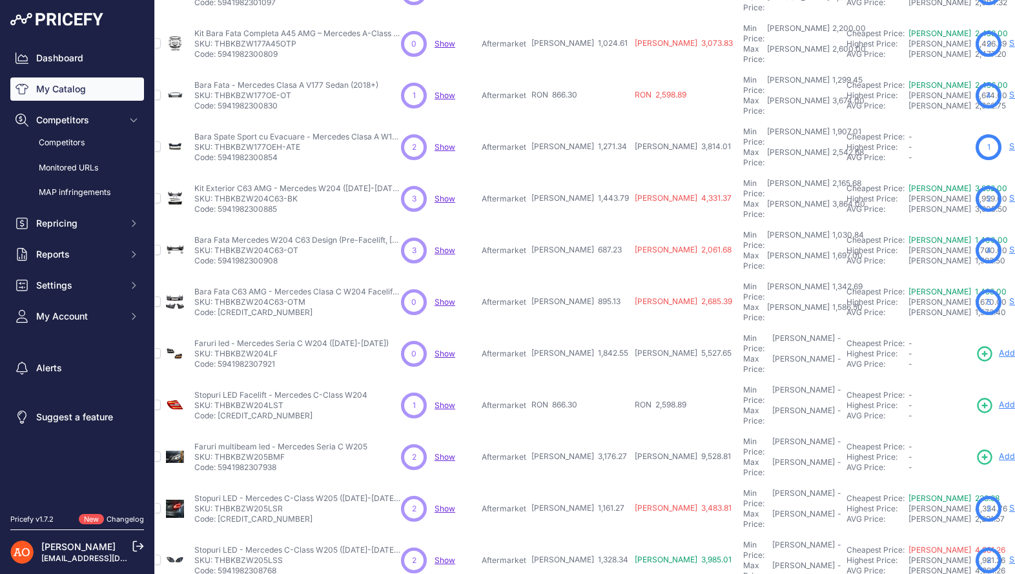
scroll to position [201, 17]
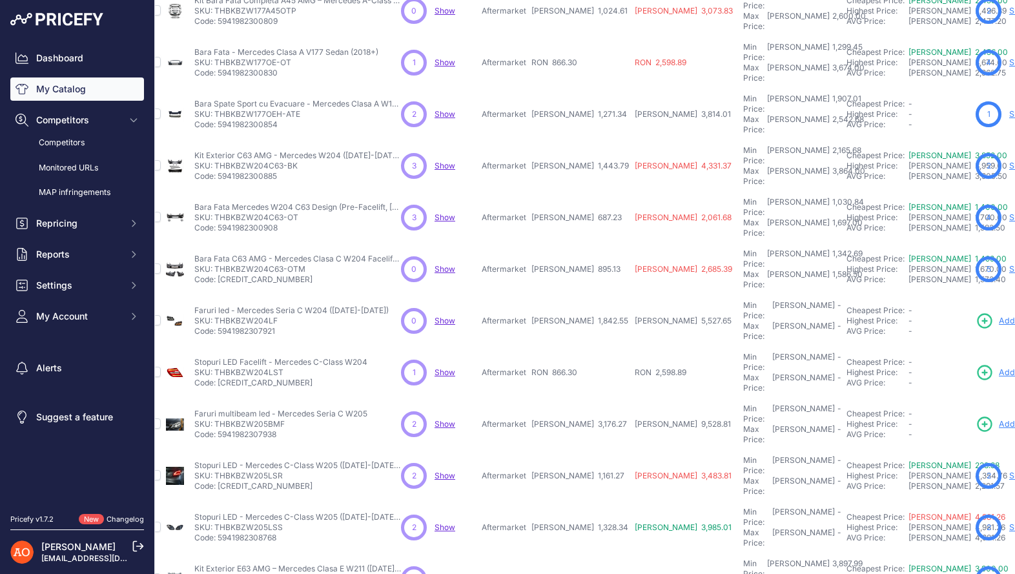
scroll to position [233, 17]
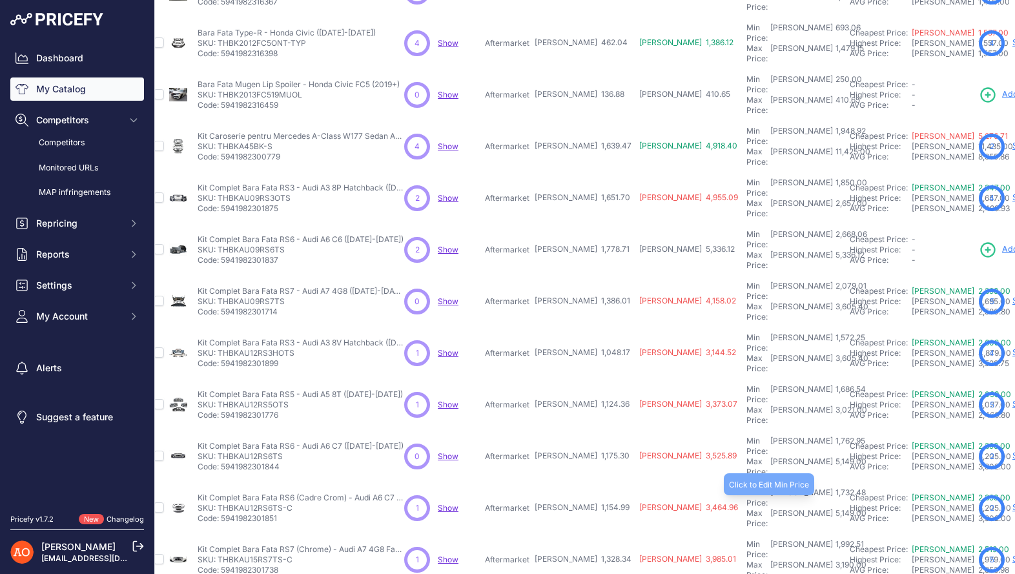
scroll to position [201, 14]
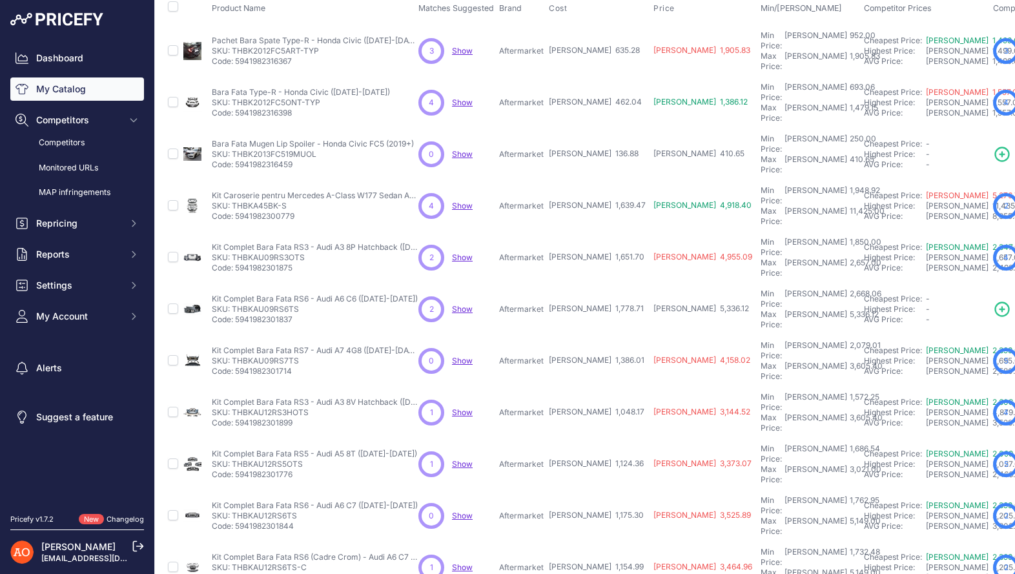
scroll to position [201, 0]
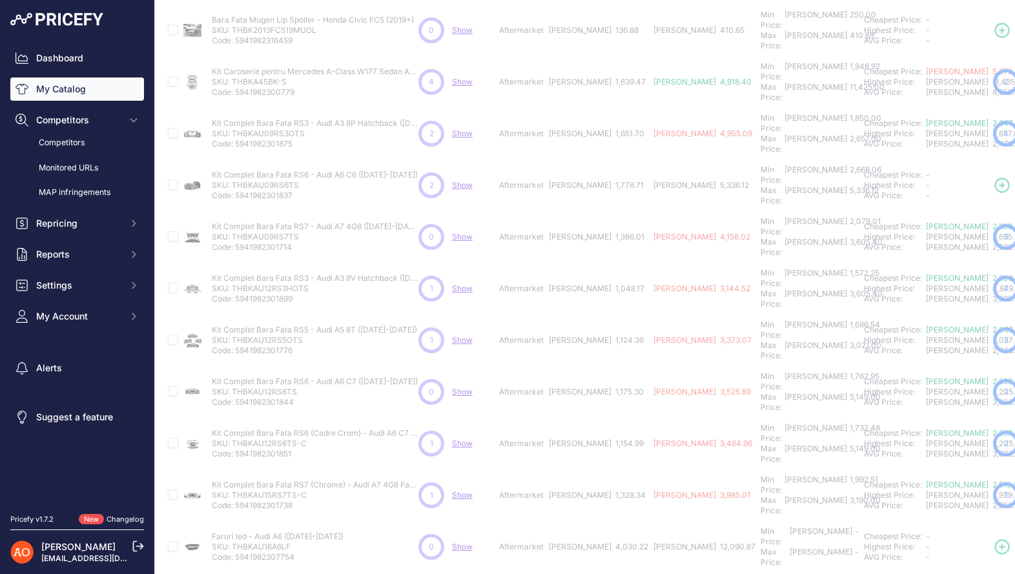
scroll to position [201, 0]
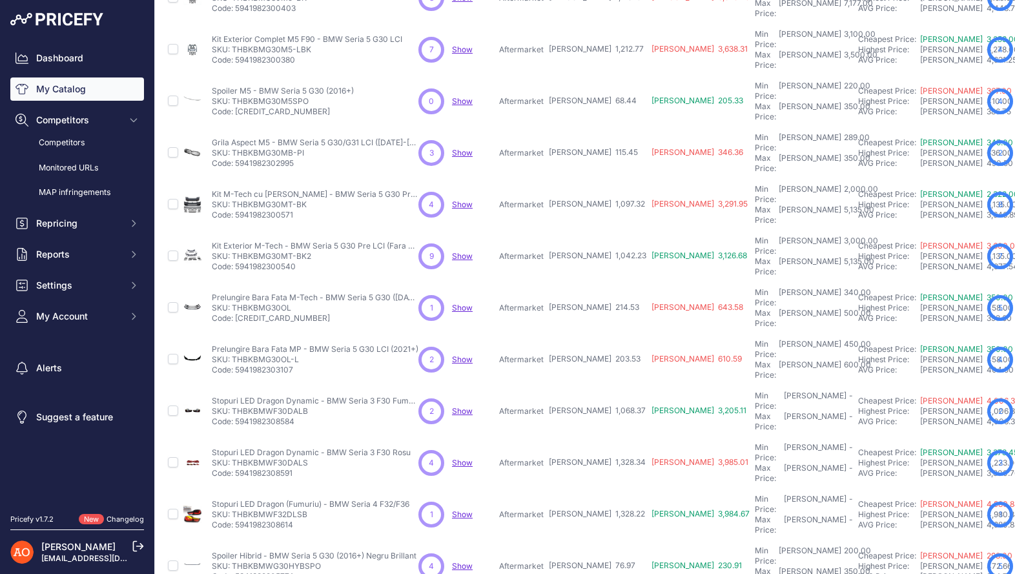
scroll to position [201, 0]
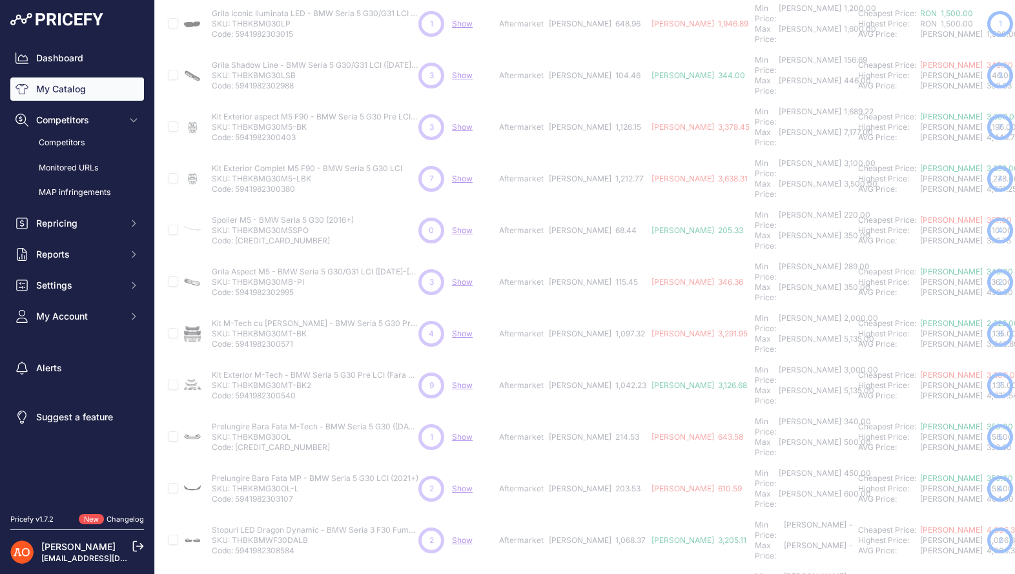
scroll to position [0, 0]
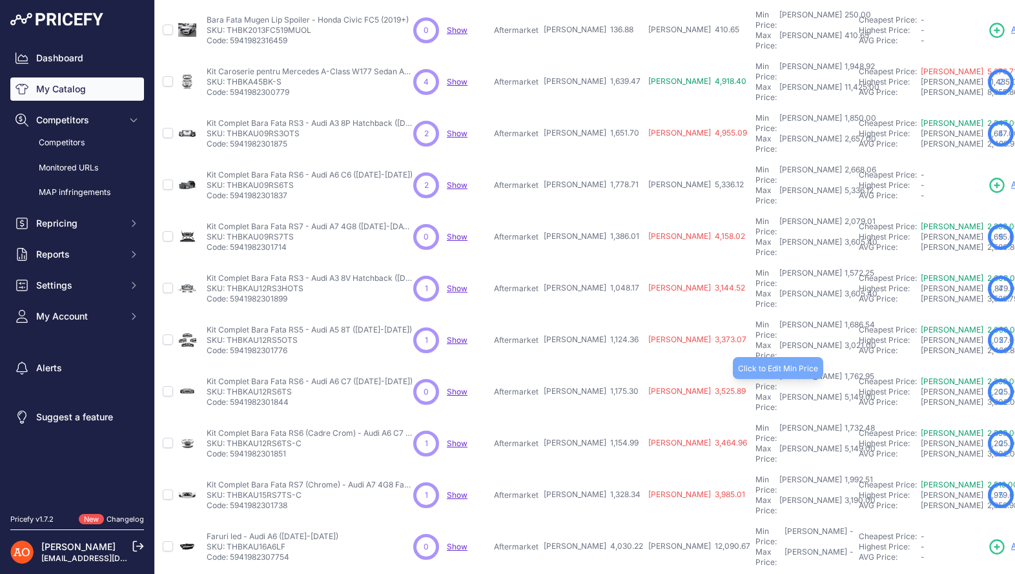
scroll to position [0, 5]
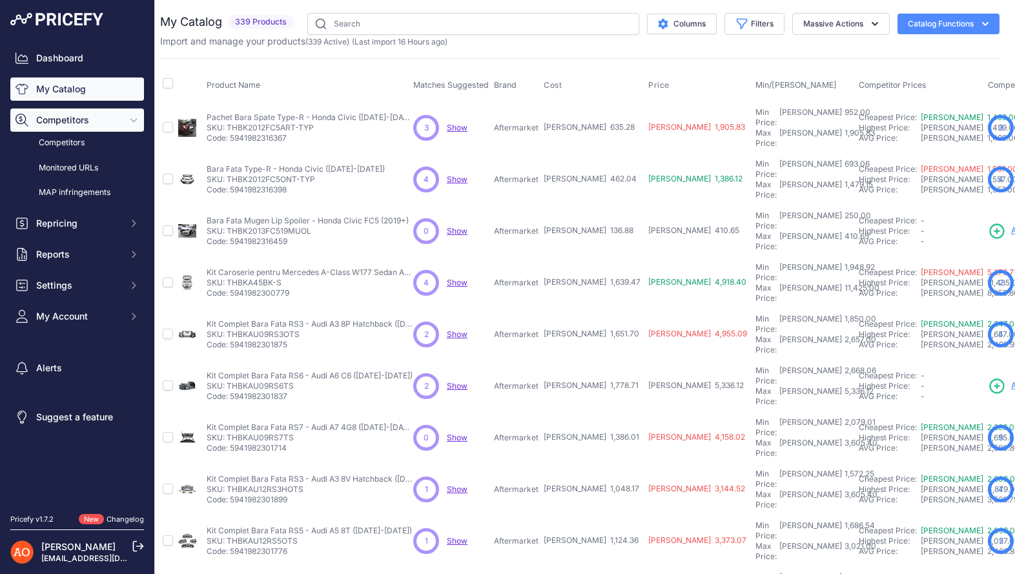
click at [98, 122] on span "Competitors" at bounding box center [78, 120] width 85 height 13
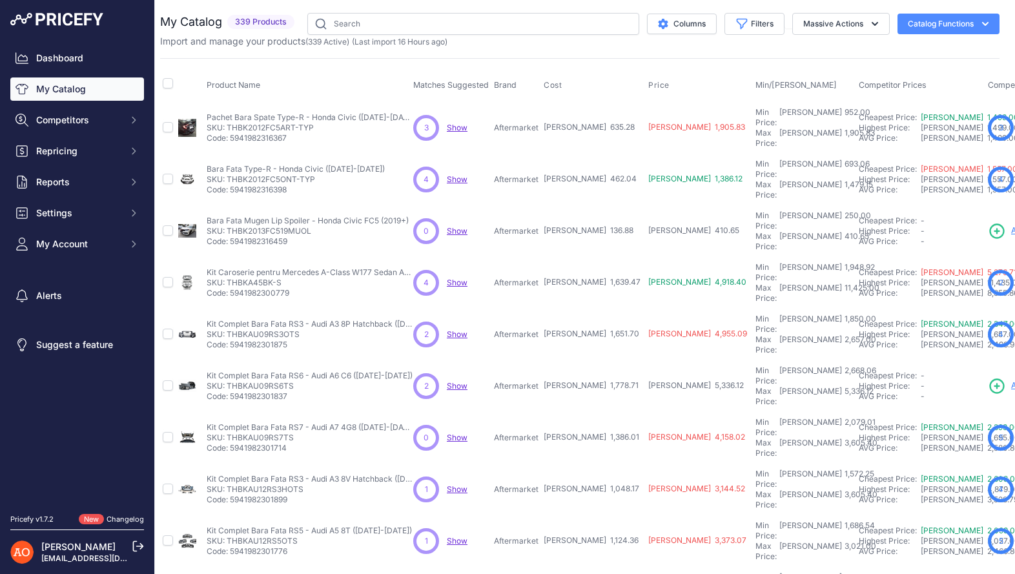
click at [109, 96] on link "My Catalog" at bounding box center [77, 89] width 134 height 23
click at [109, 116] on span "Competitors" at bounding box center [78, 120] width 85 height 13
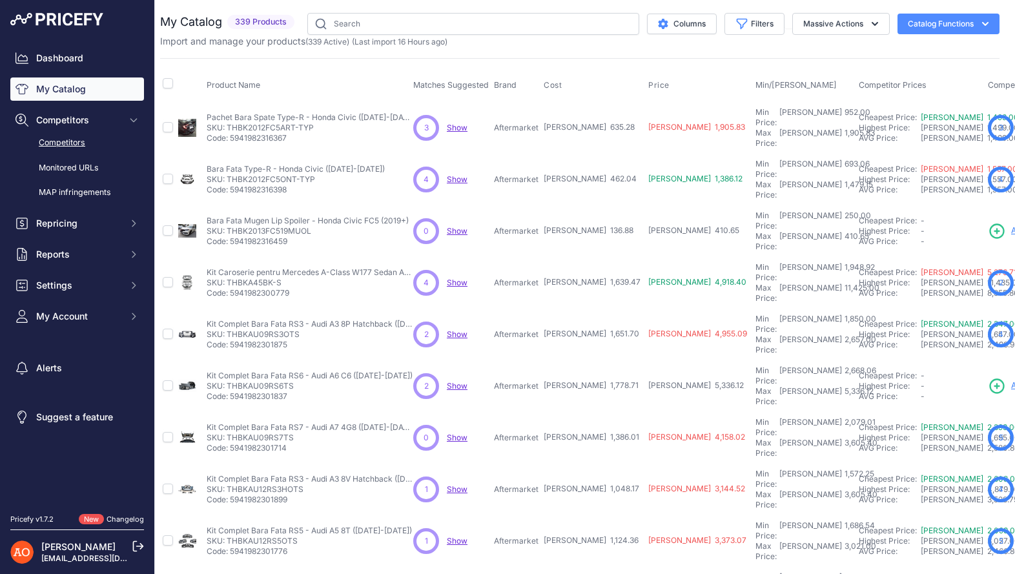
click at [90, 150] on link "Competitors" at bounding box center [77, 143] width 134 height 23
click at [98, 172] on link "Monitored URLs" at bounding box center [77, 168] width 134 height 23
